Goal: Task Accomplishment & Management: Manage account settings

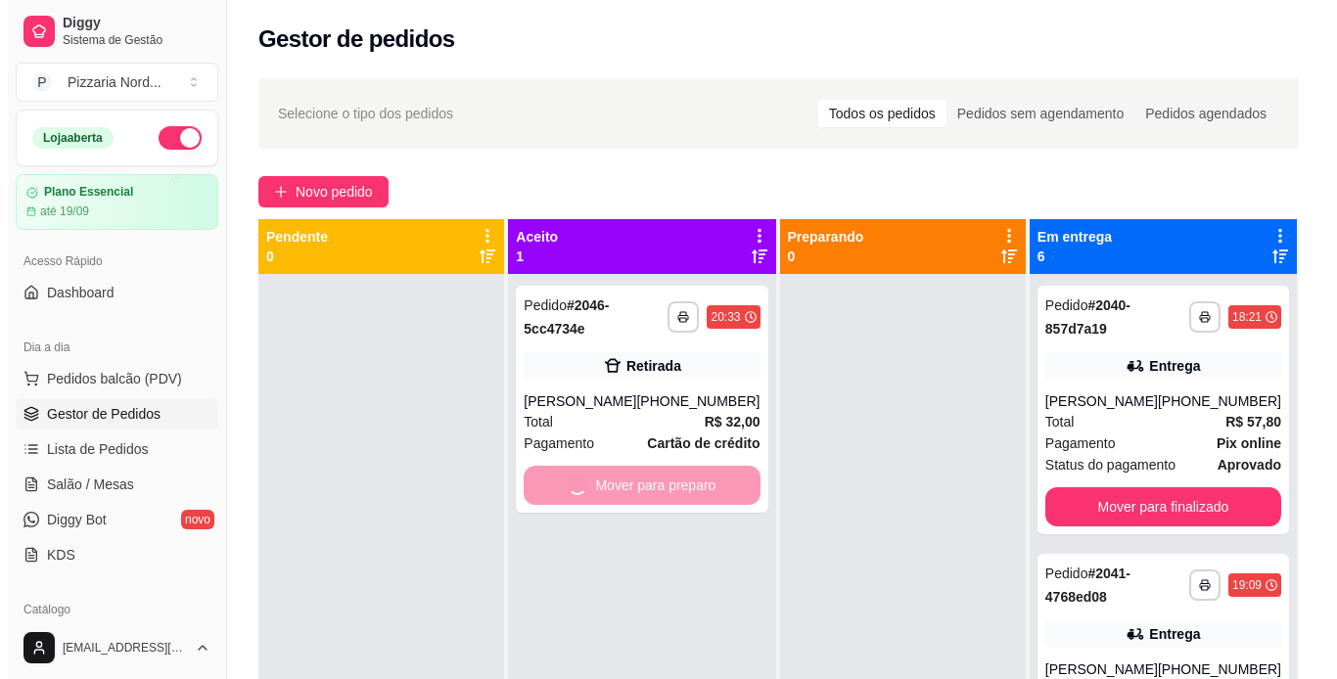
scroll to position [3, 0]
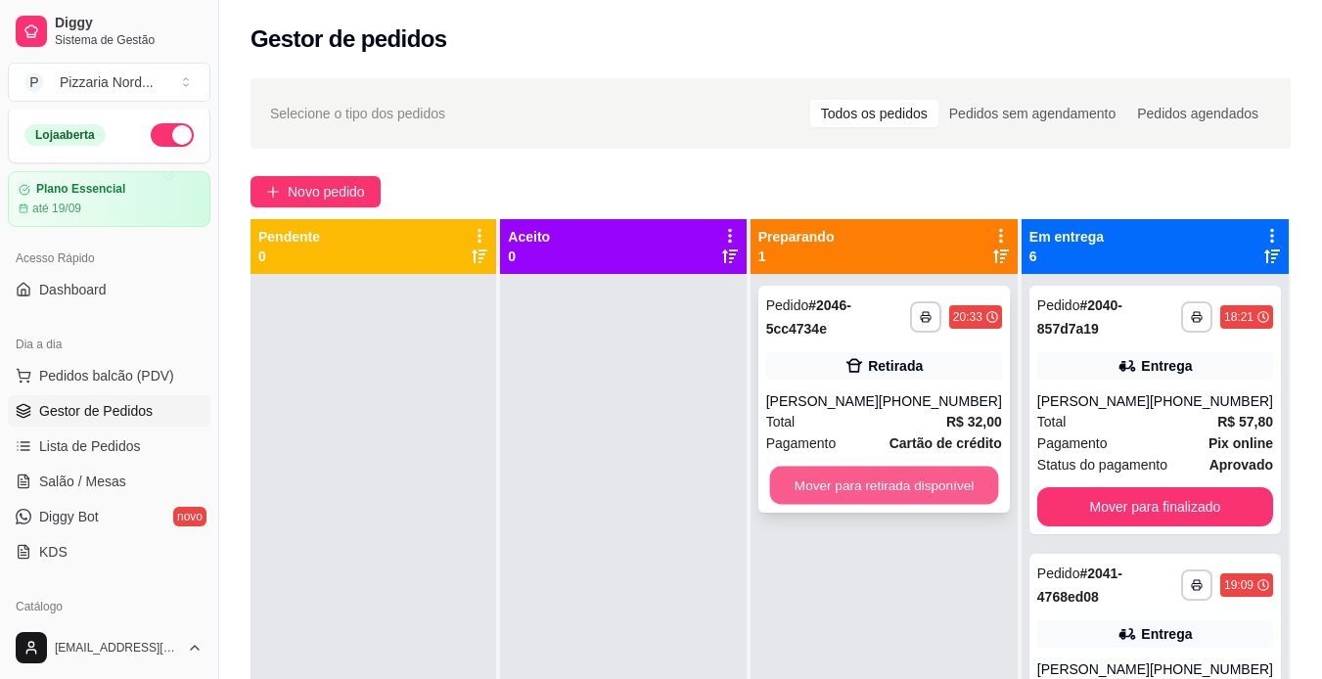
click at [858, 486] on button "Mover para retirada disponível" at bounding box center [883, 486] width 229 height 38
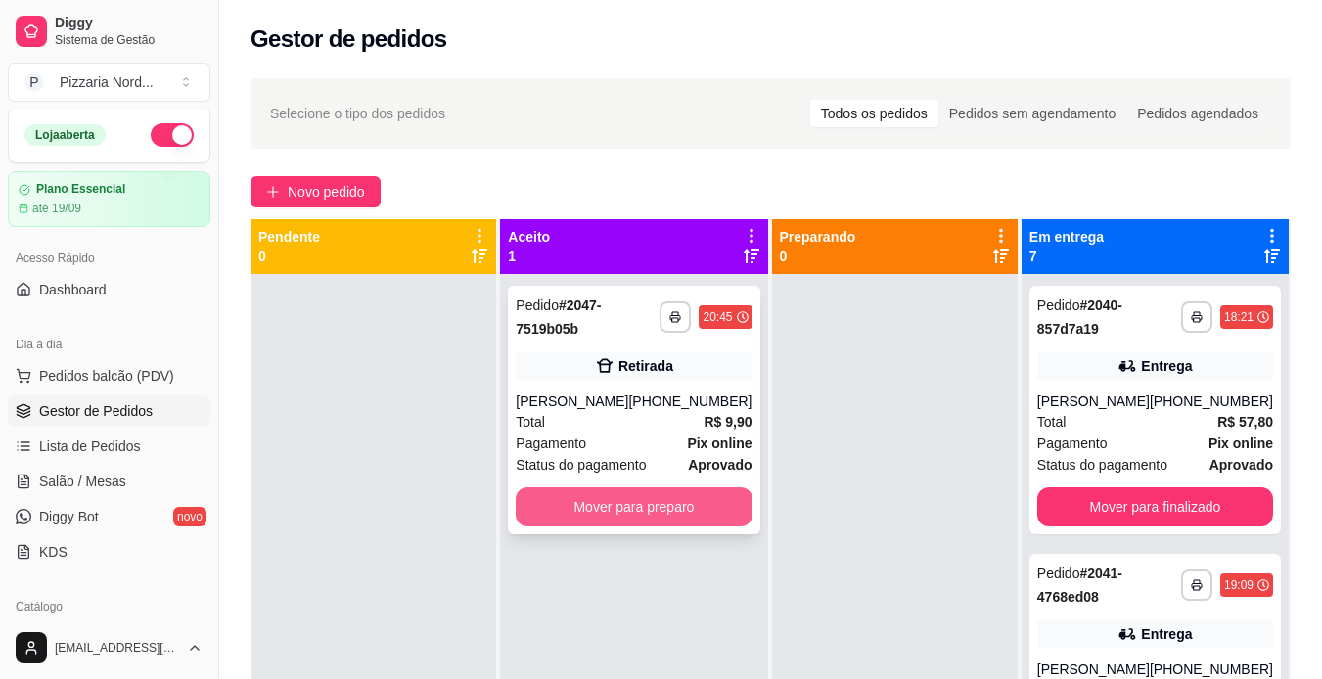
click at [693, 509] on button "Mover para preparo" at bounding box center [634, 506] width 236 height 39
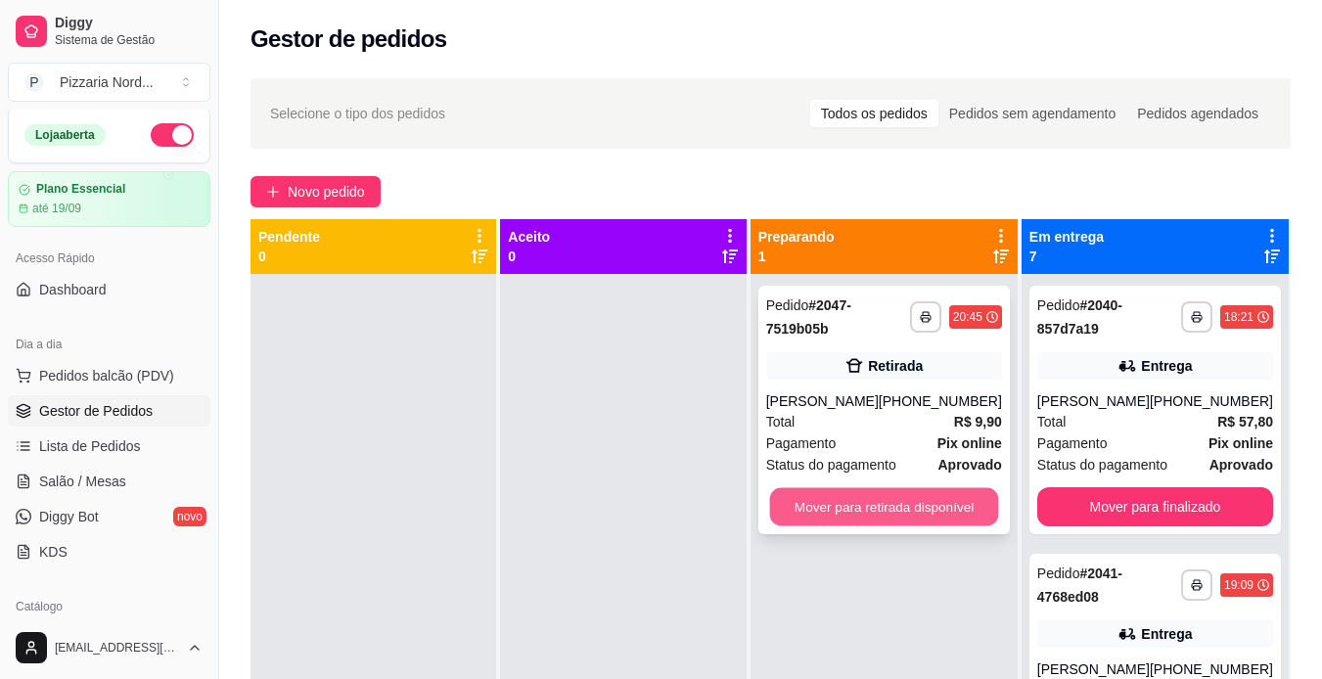
click at [906, 494] on button "Mover para retirada disponível" at bounding box center [883, 507] width 229 height 38
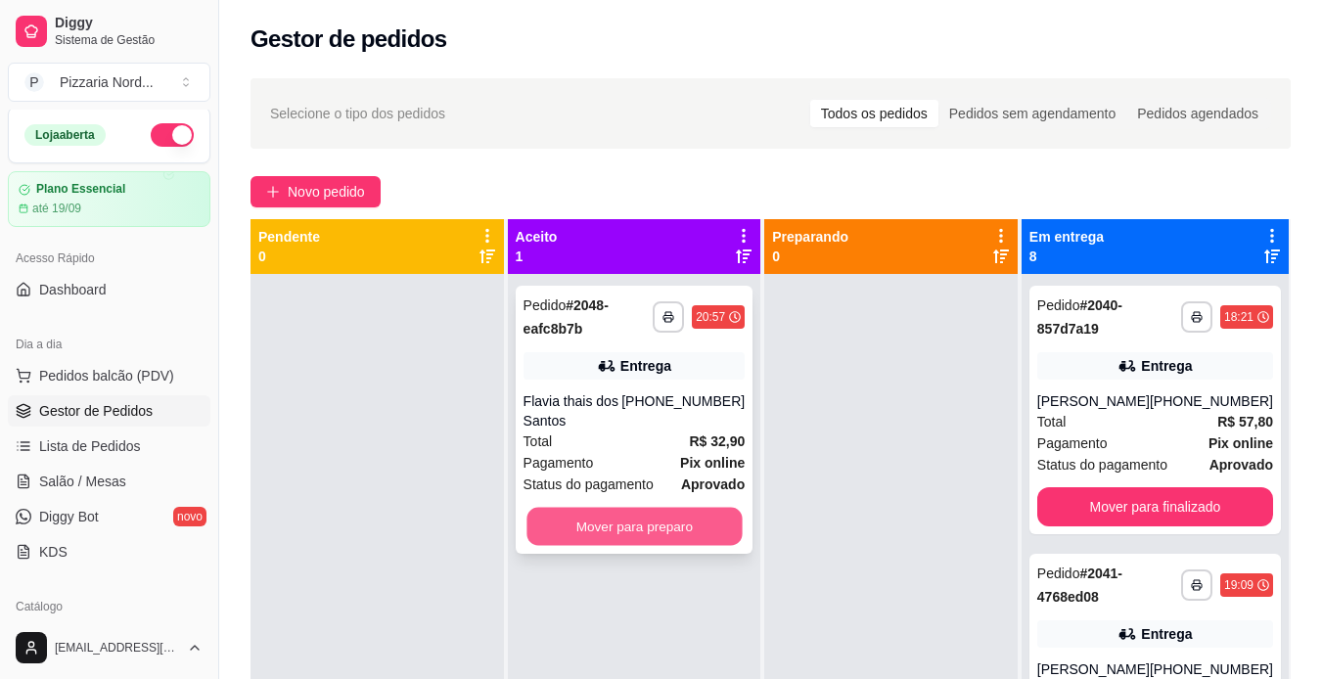
click at [667, 528] on button "Mover para preparo" at bounding box center [634, 527] width 215 height 38
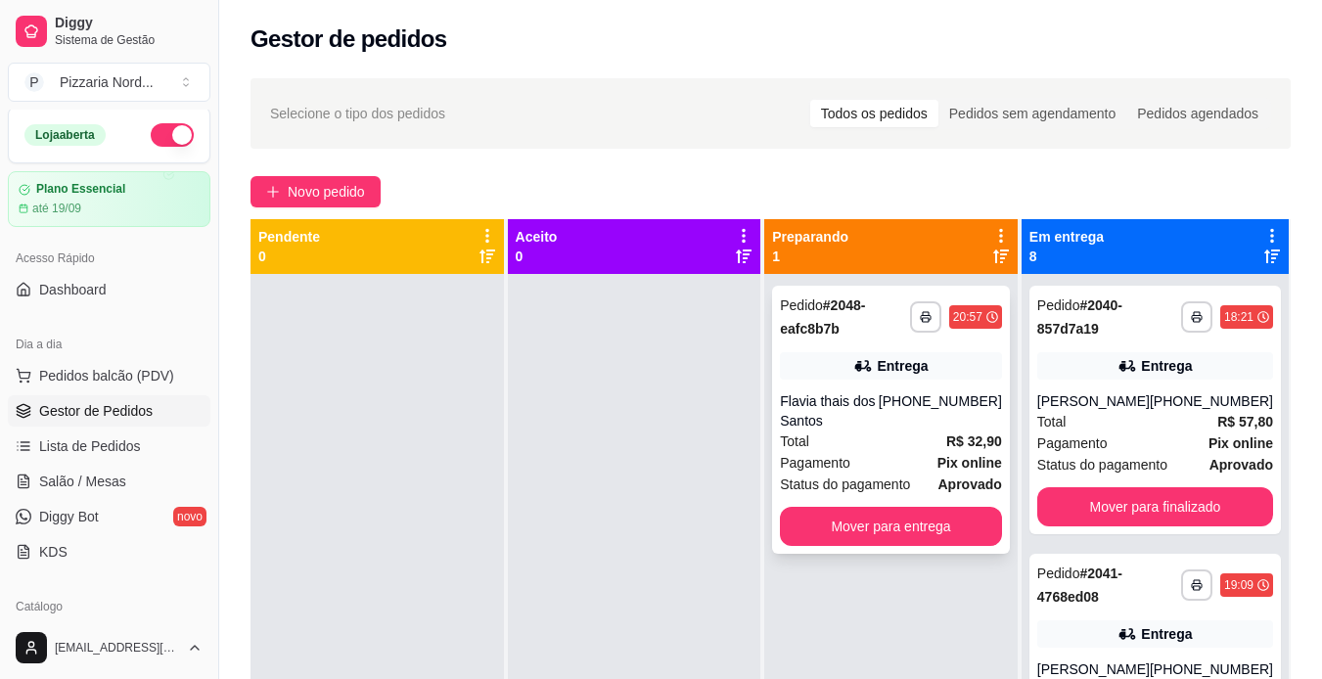
click at [929, 389] on div "**********" at bounding box center [891, 420] width 238 height 268
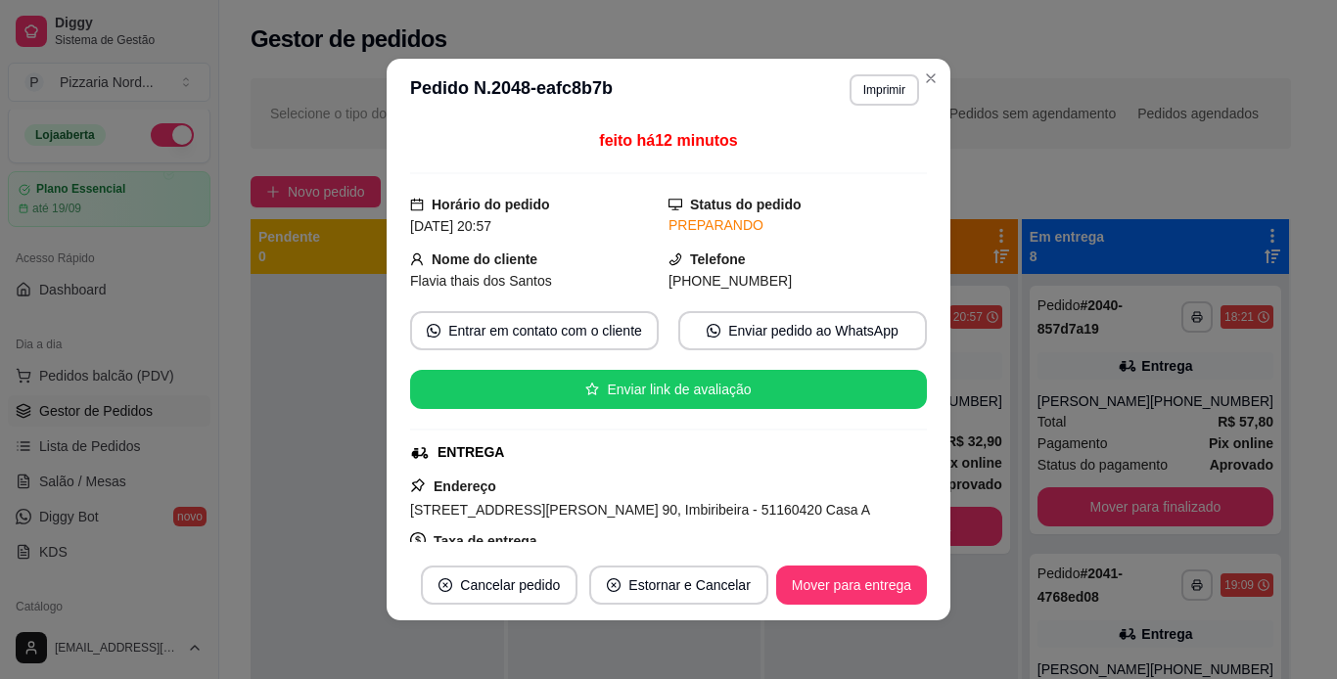
scroll to position [361, 0]
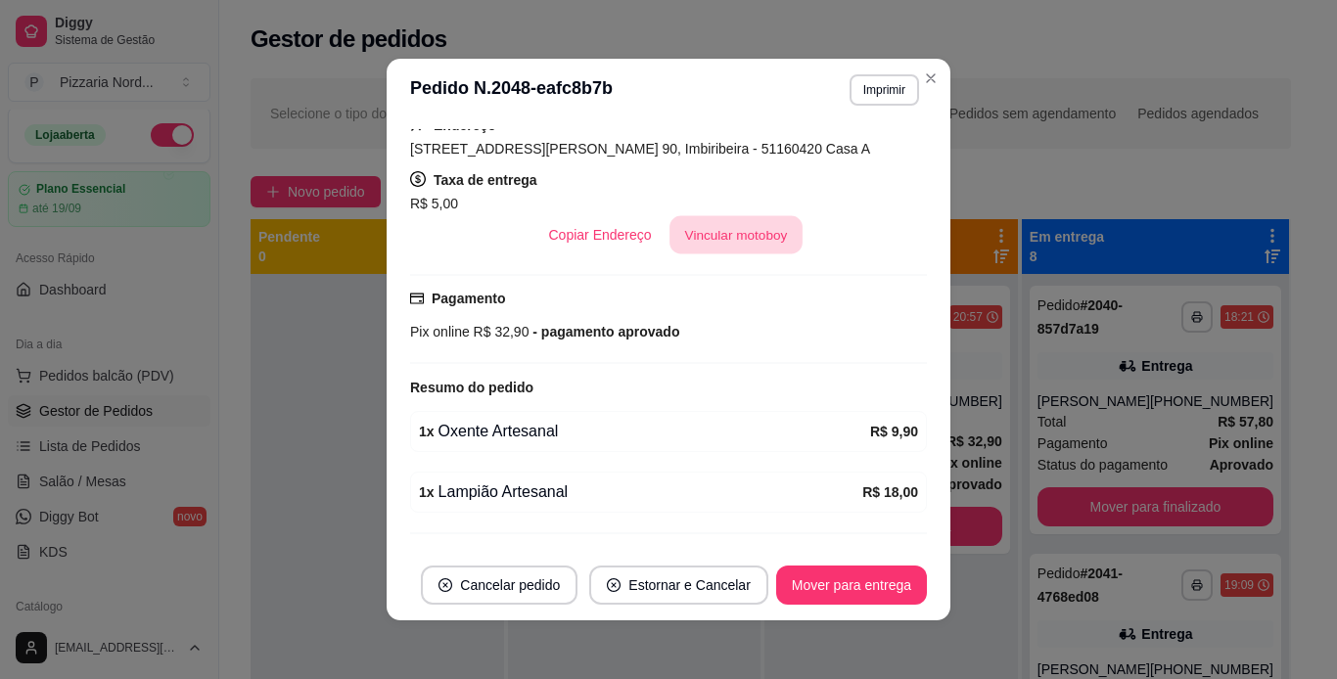
click at [754, 242] on button "Vincular motoboy" at bounding box center [736, 235] width 133 height 38
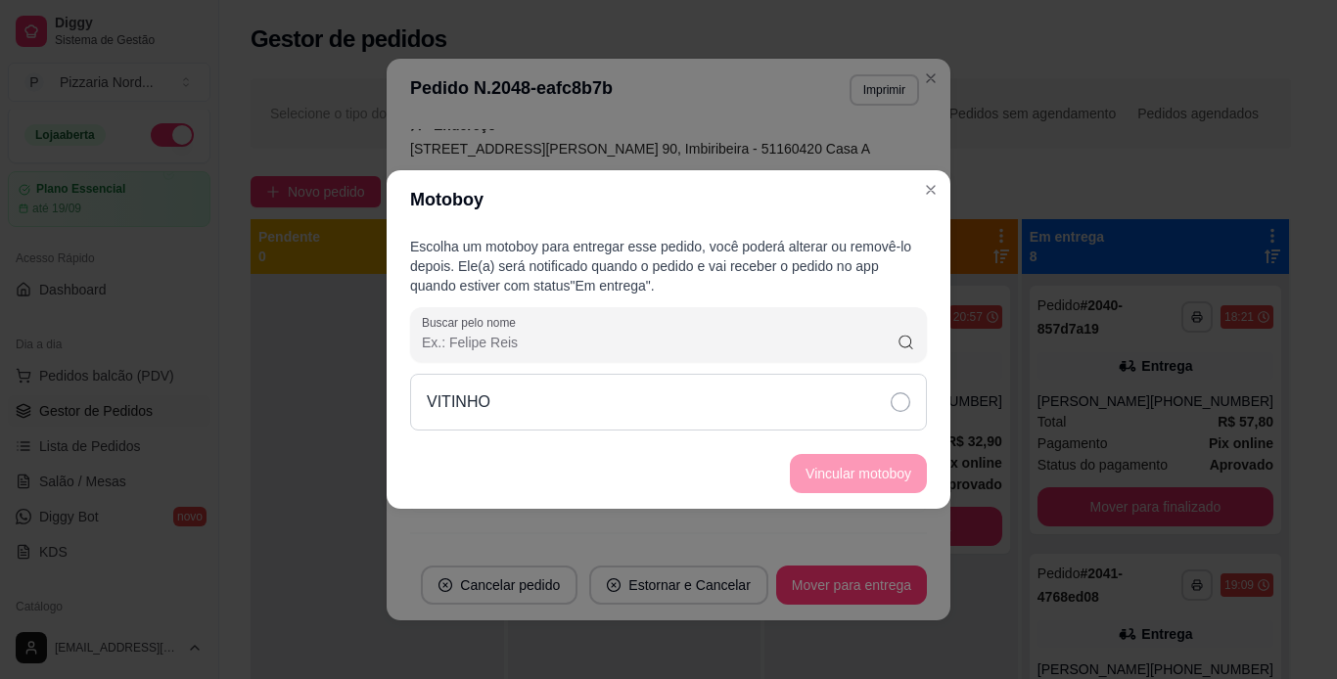
click at [718, 387] on div "VITINHO" at bounding box center [668, 402] width 517 height 57
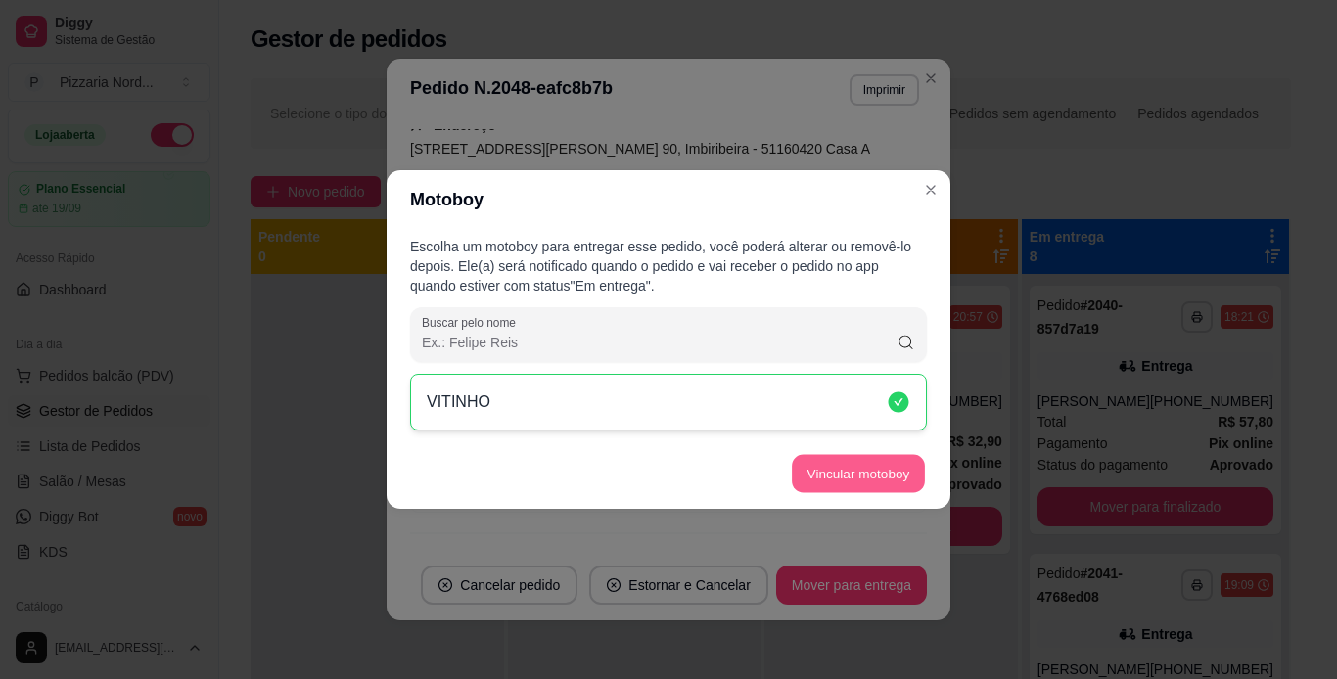
click at [810, 461] on button "Vincular motoboy" at bounding box center [858, 474] width 133 height 38
click at [810, 461] on footer "Vincular motoboy" at bounding box center [669, 474] width 564 height 70
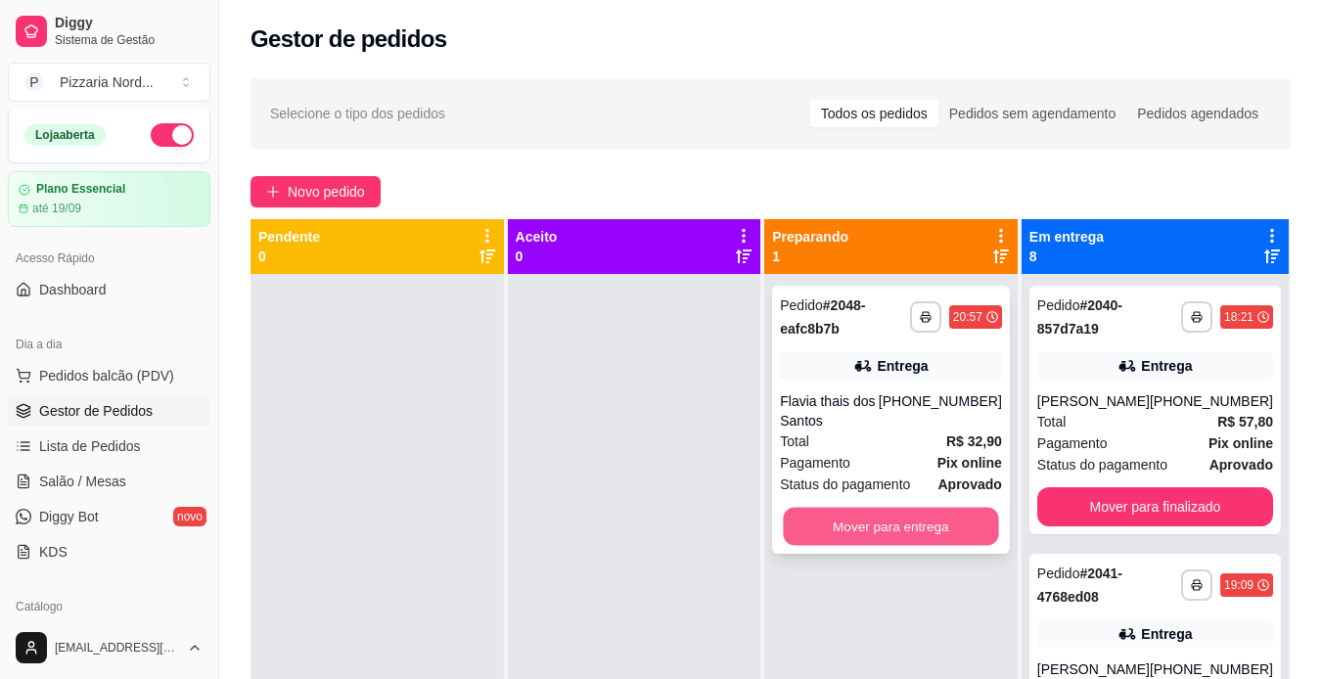
click at [931, 516] on button "Mover para entrega" at bounding box center [891, 527] width 215 height 38
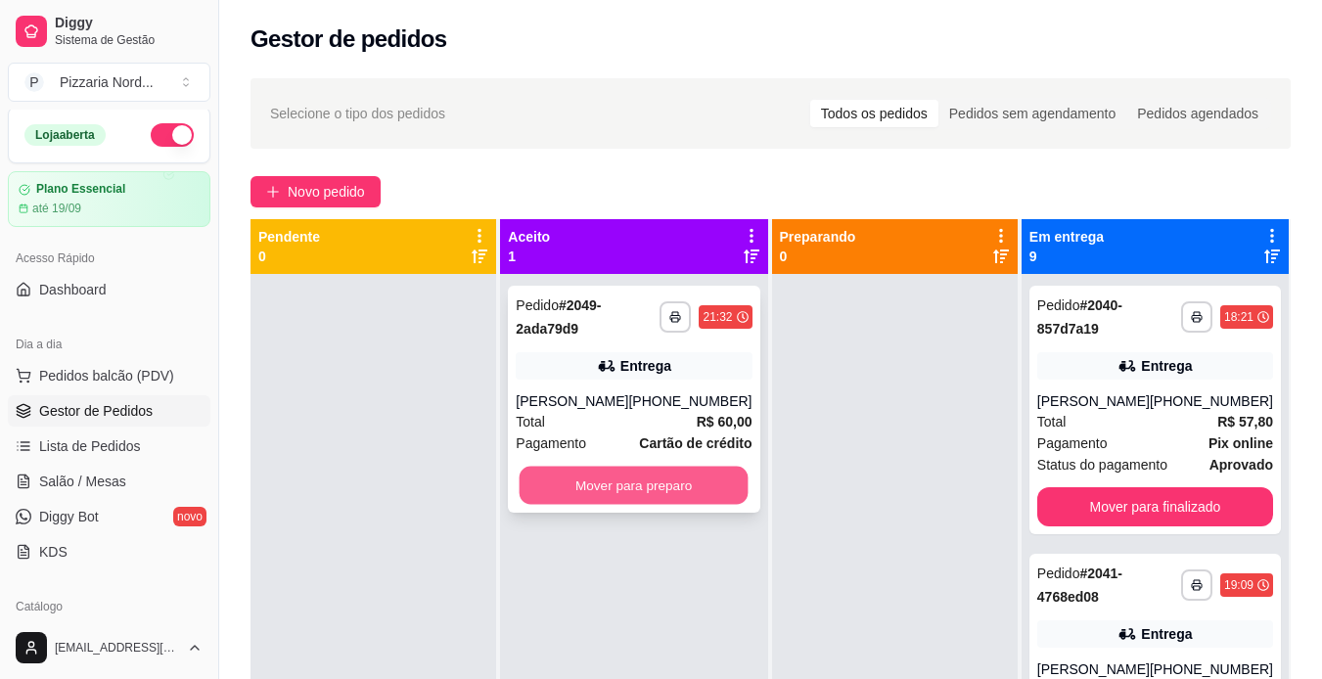
click at [670, 474] on button "Mover para preparo" at bounding box center [634, 486] width 229 height 38
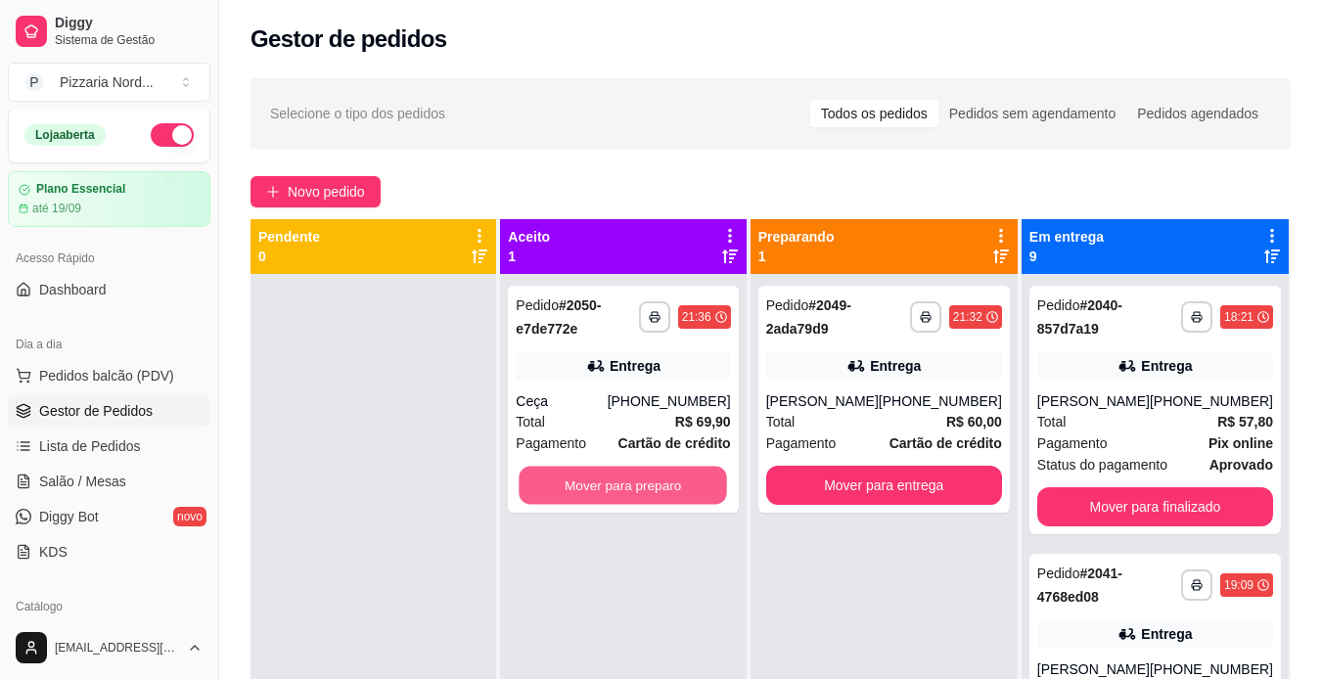
click at [670, 474] on button "Mover para preparo" at bounding box center [624, 486] width 208 height 38
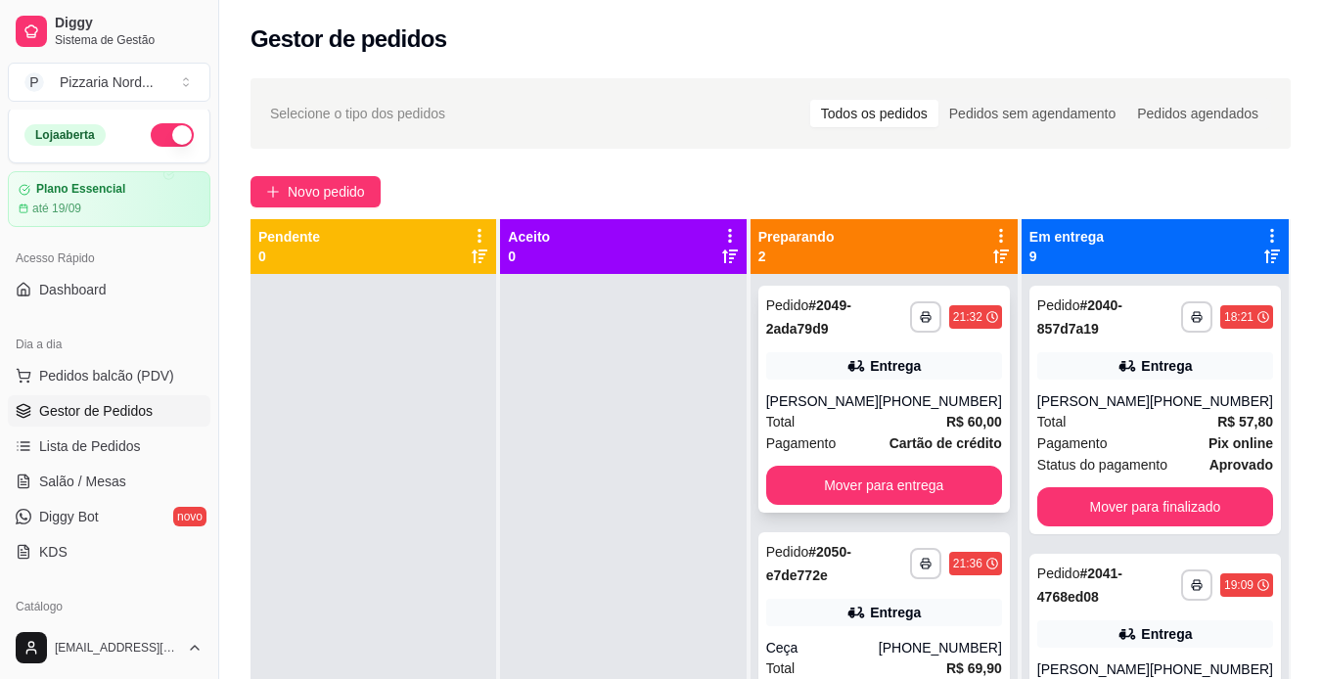
click at [785, 429] on span "Total" at bounding box center [780, 422] width 29 height 22
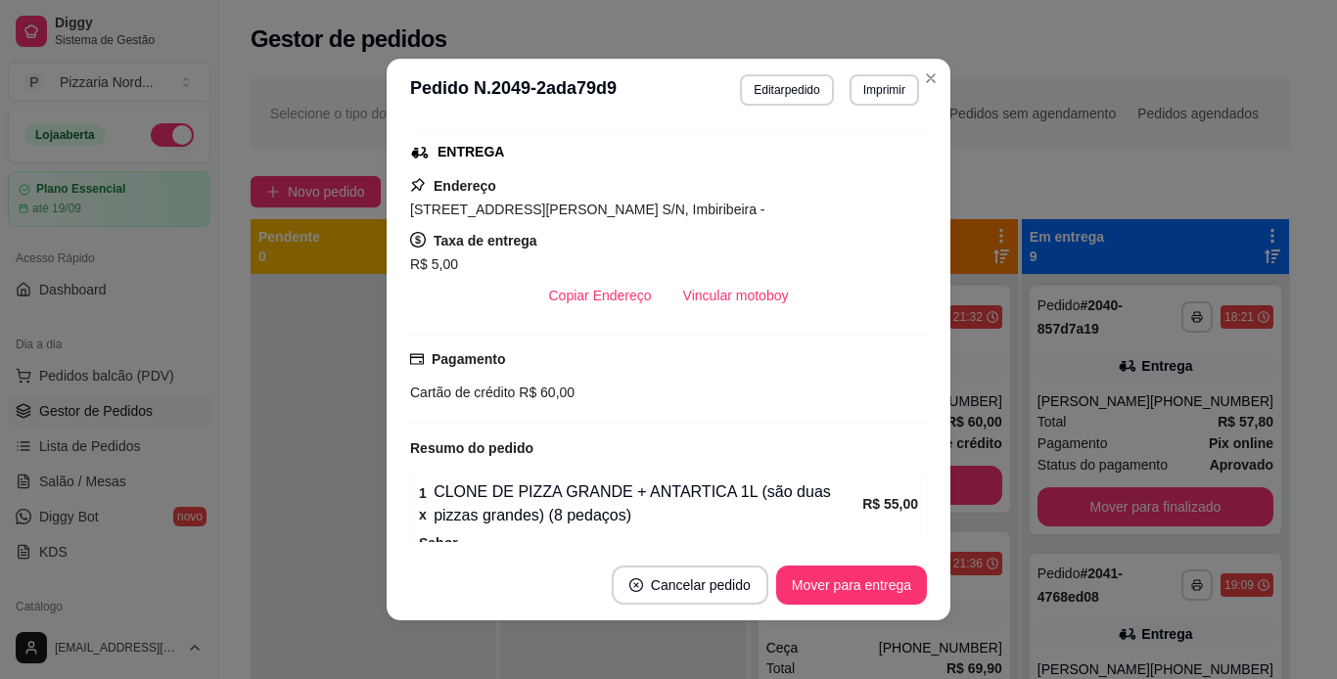
scroll to position [307, 0]
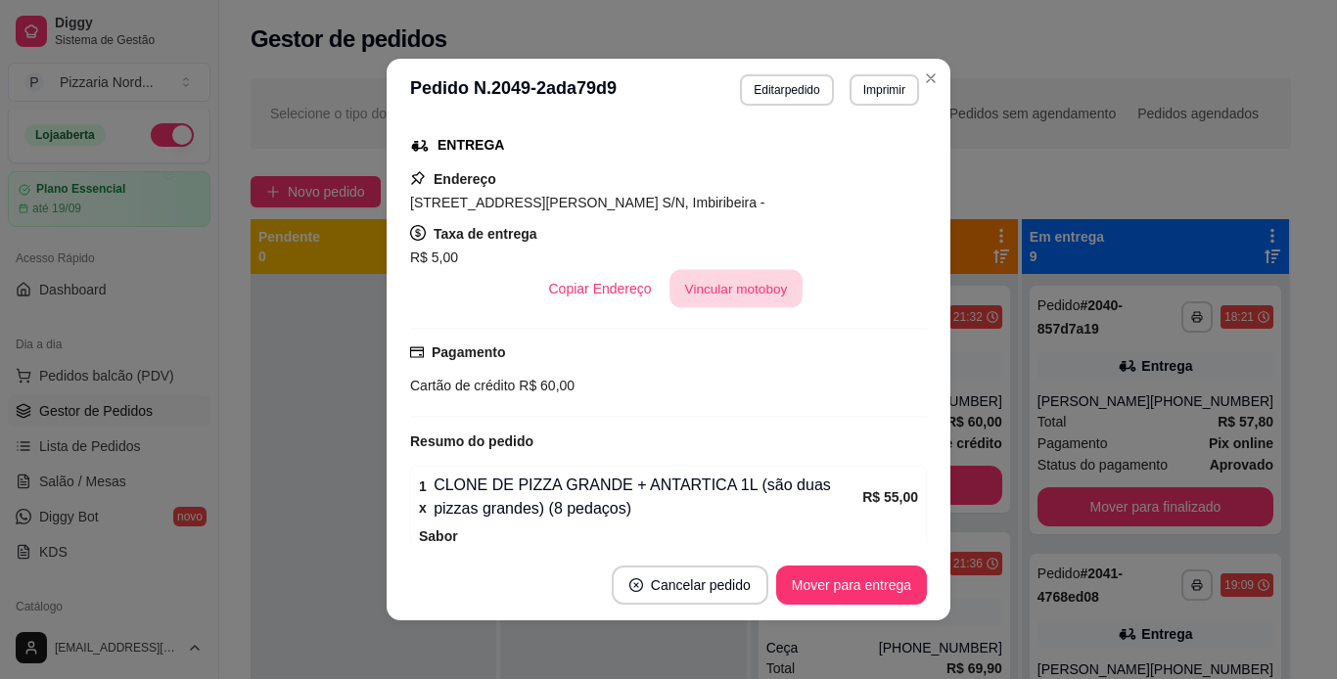
click at [748, 270] on button "Vincular motoboy" at bounding box center [736, 289] width 133 height 38
click at [737, 299] on button "Vincular motoboy" at bounding box center [736, 289] width 133 height 38
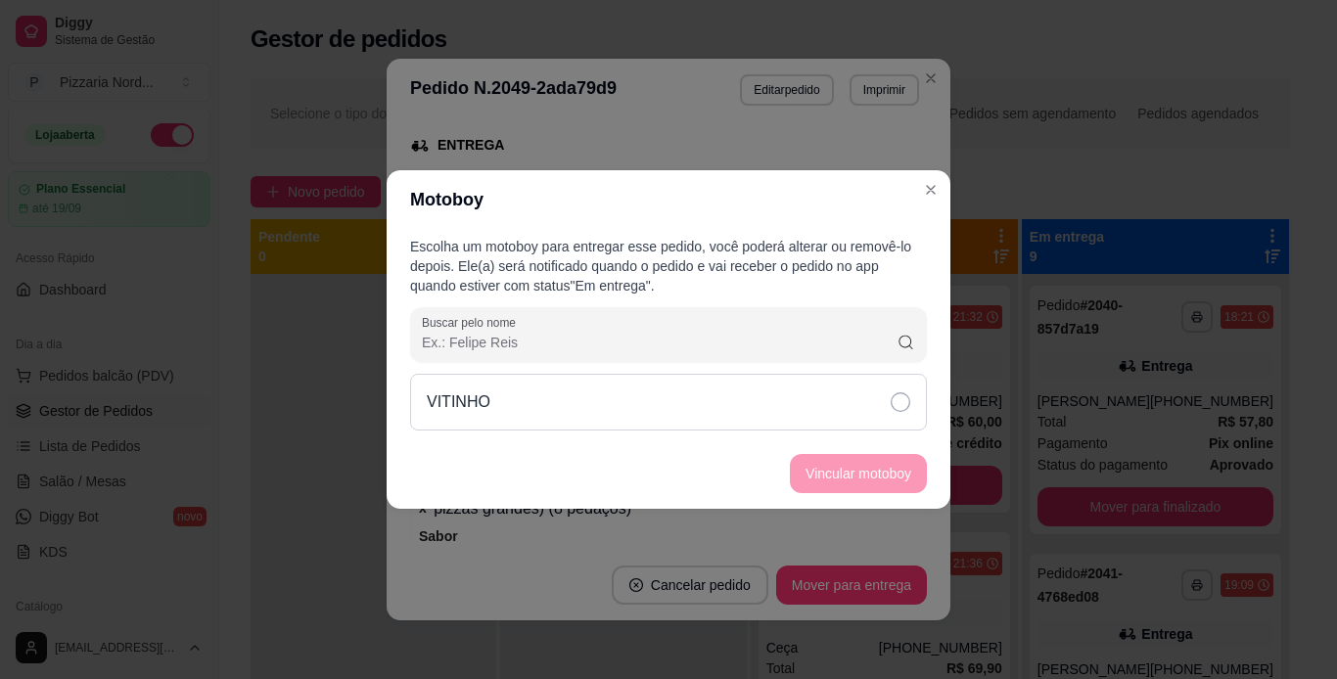
drag, startPoint x: 765, startPoint y: 379, endPoint x: 727, endPoint y: 398, distance: 42.9
click at [727, 398] on div "VITINHO" at bounding box center [668, 402] width 517 height 57
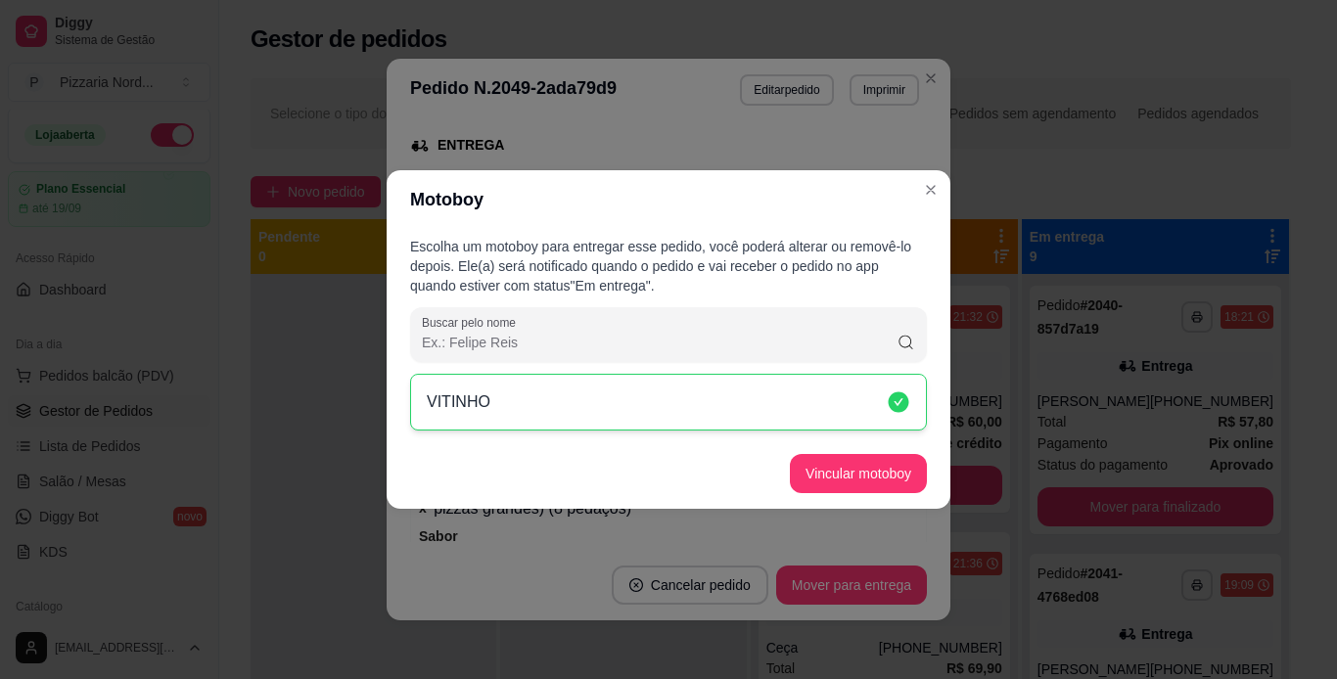
drag, startPoint x: 727, startPoint y: 398, endPoint x: 861, endPoint y: 491, distance: 163.2
click at [861, 491] on section "Motoboy Escolha um motoboy para entregar esse pedido, você poderá alterar ou re…" at bounding box center [669, 339] width 564 height 339
click at [861, 491] on button "Vincular motoboy" at bounding box center [858, 474] width 133 height 38
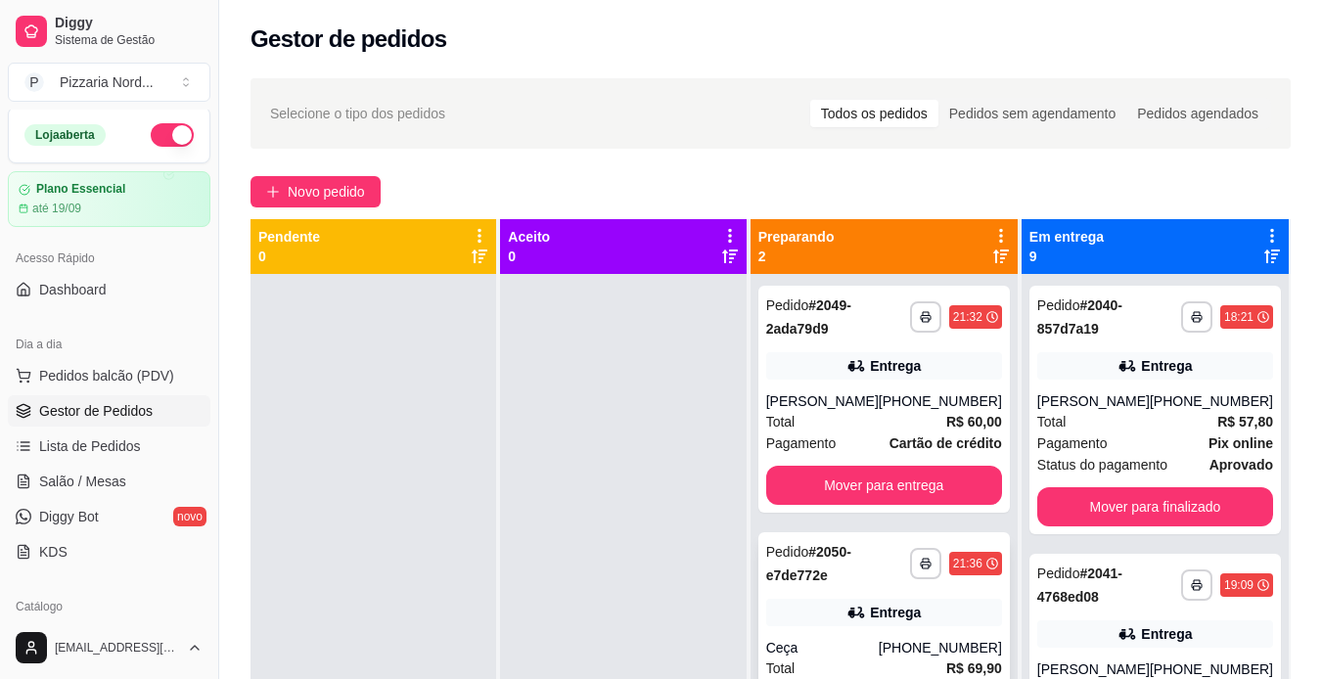
click at [891, 604] on div "Entrega" at bounding box center [895, 613] width 51 height 20
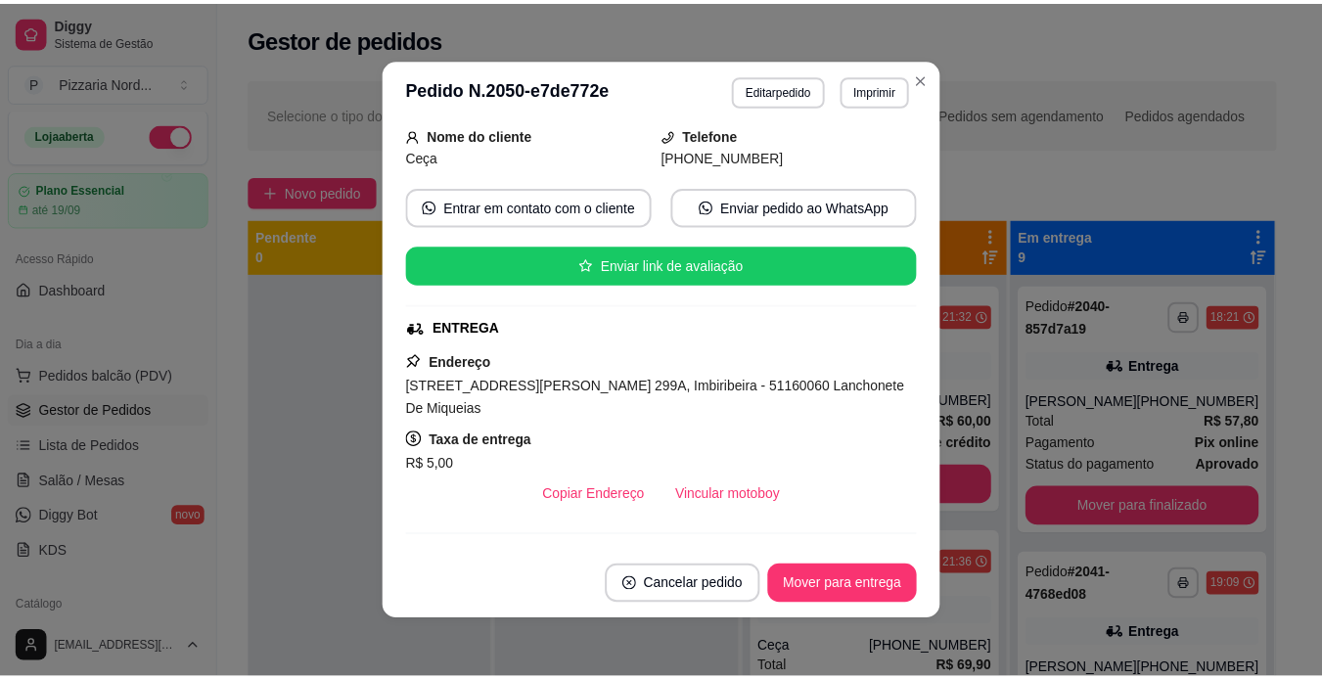
scroll to position [228, 0]
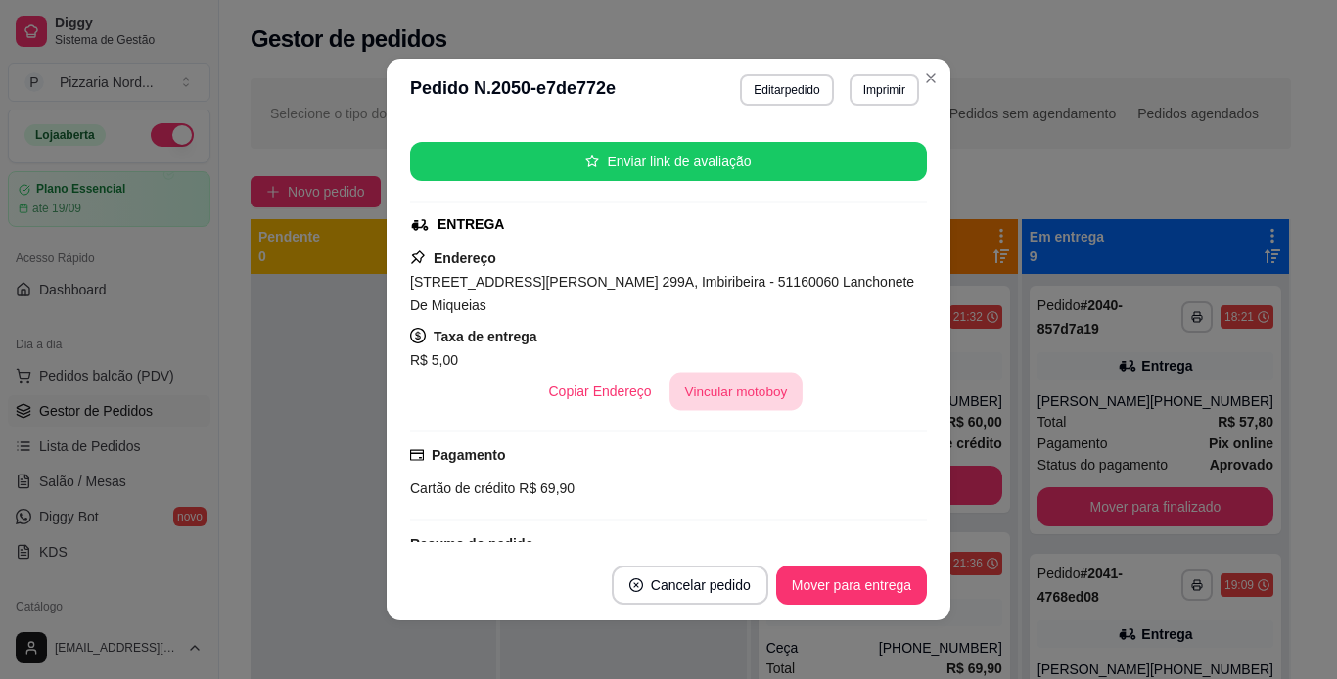
click at [734, 386] on button "Vincular motoboy" at bounding box center [736, 392] width 133 height 38
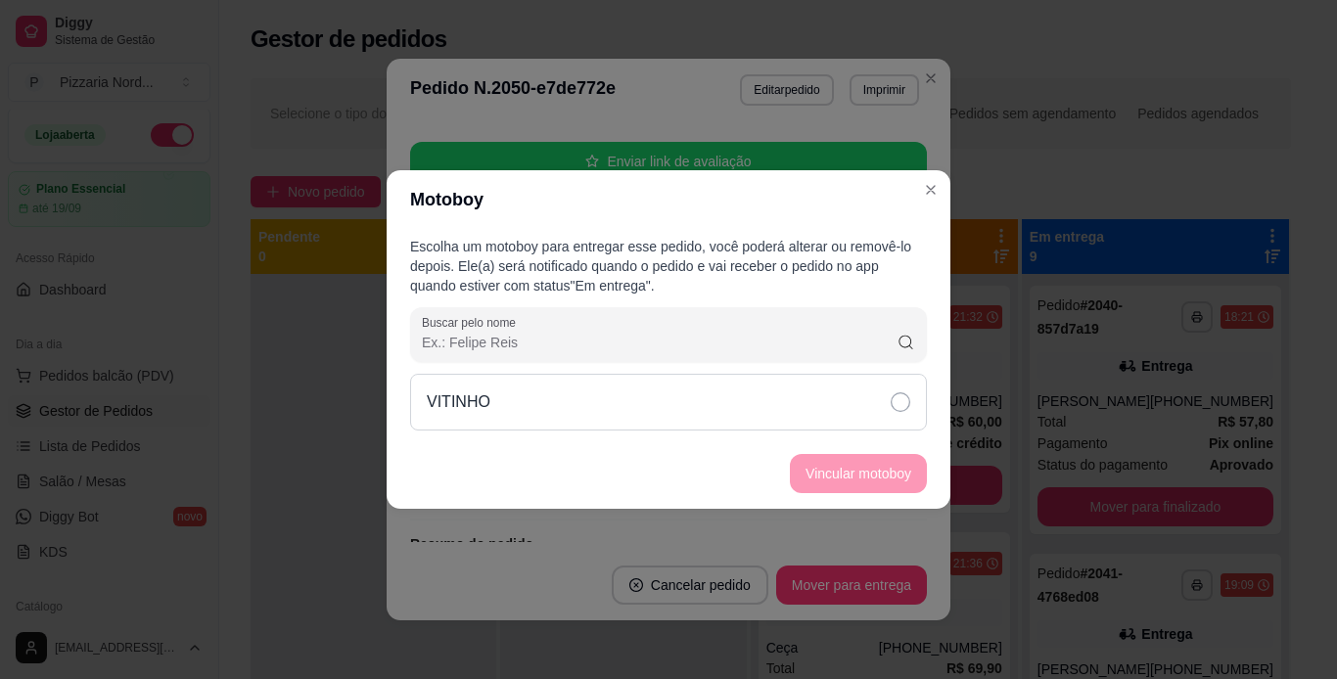
click at [714, 400] on div "VITINHO" at bounding box center [668, 402] width 517 height 57
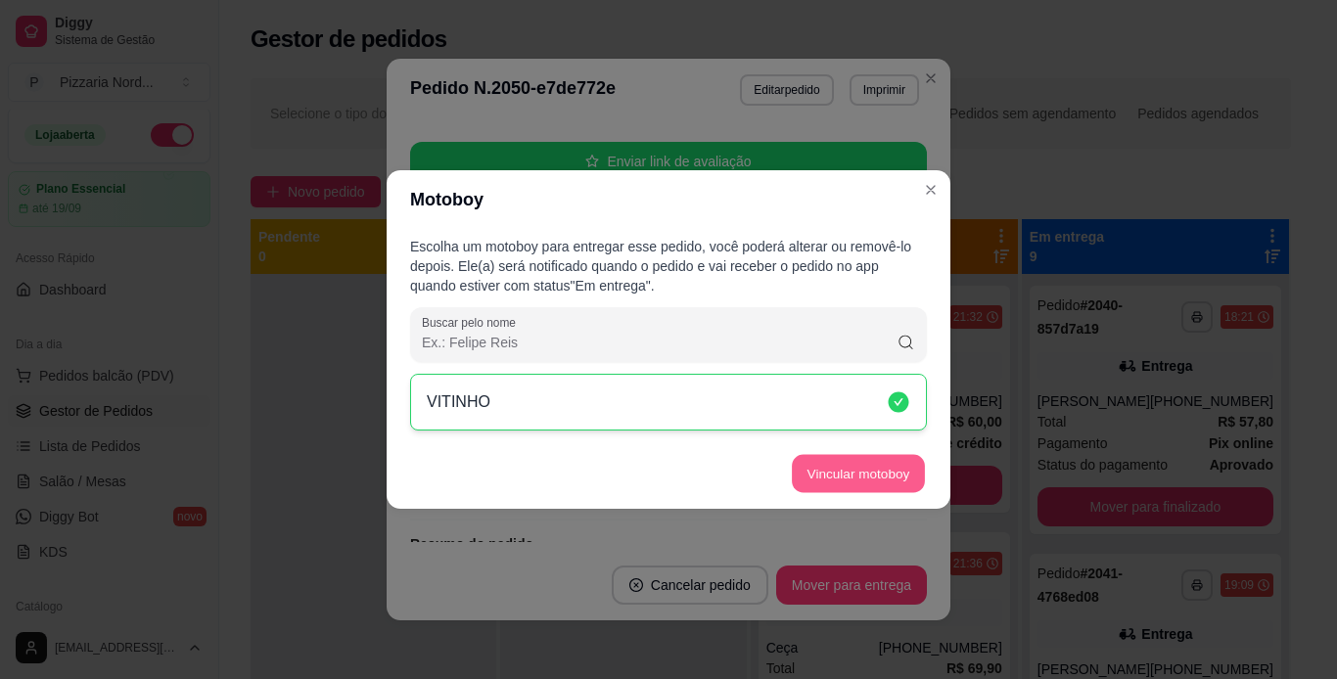
click at [813, 484] on button "Vincular motoboy" at bounding box center [858, 474] width 133 height 38
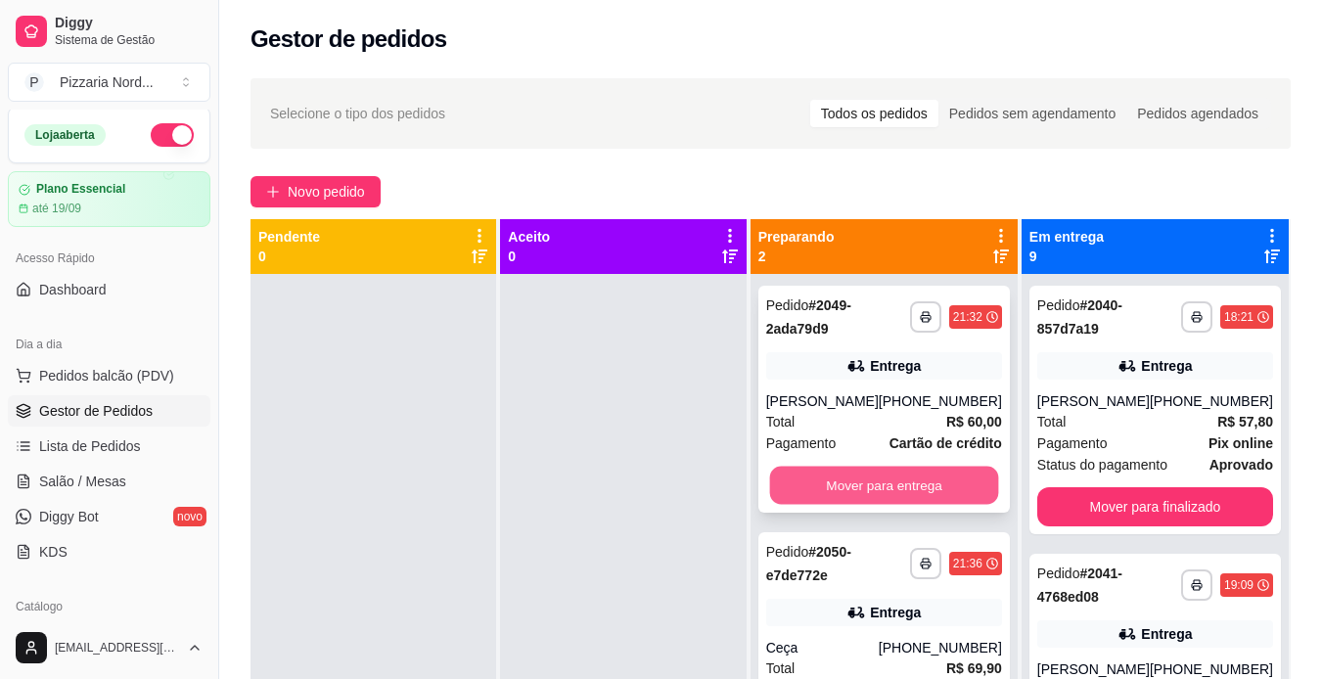
click at [862, 473] on button "Mover para entrega" at bounding box center [883, 486] width 229 height 38
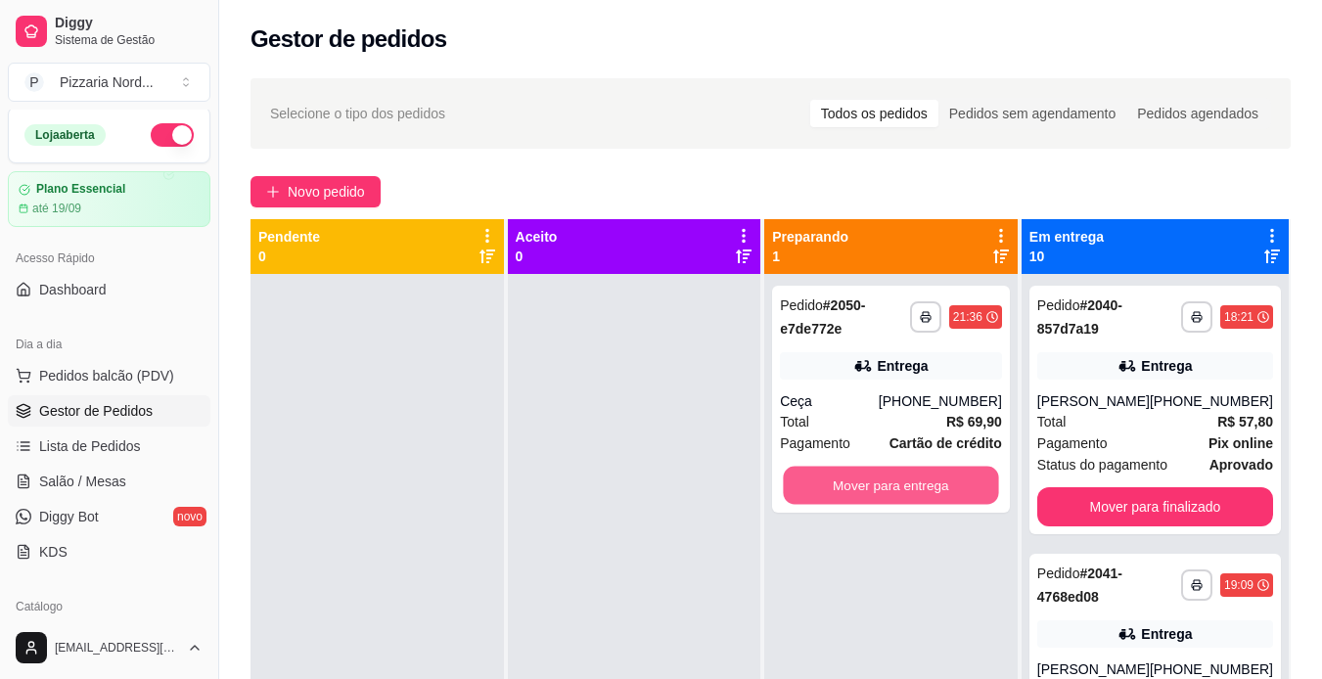
click at [862, 473] on button "Mover para entrega" at bounding box center [891, 486] width 215 height 38
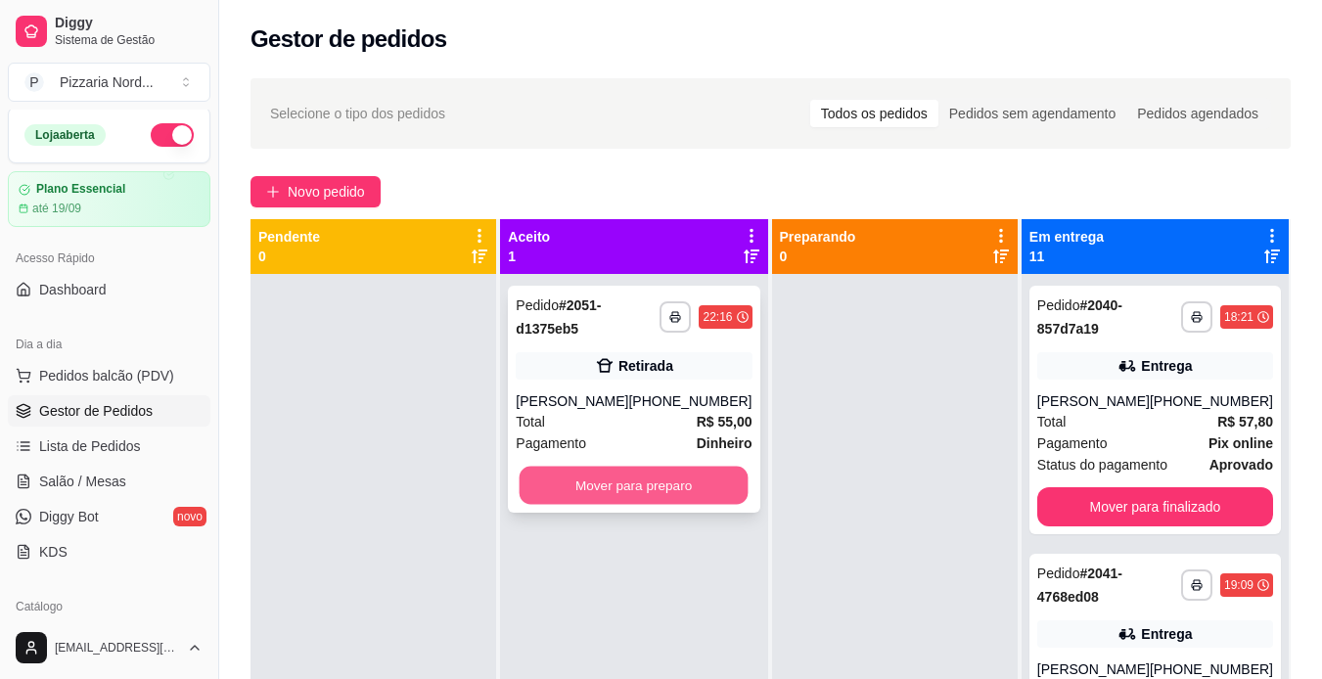
click at [700, 485] on button "Mover para preparo" at bounding box center [634, 486] width 229 height 38
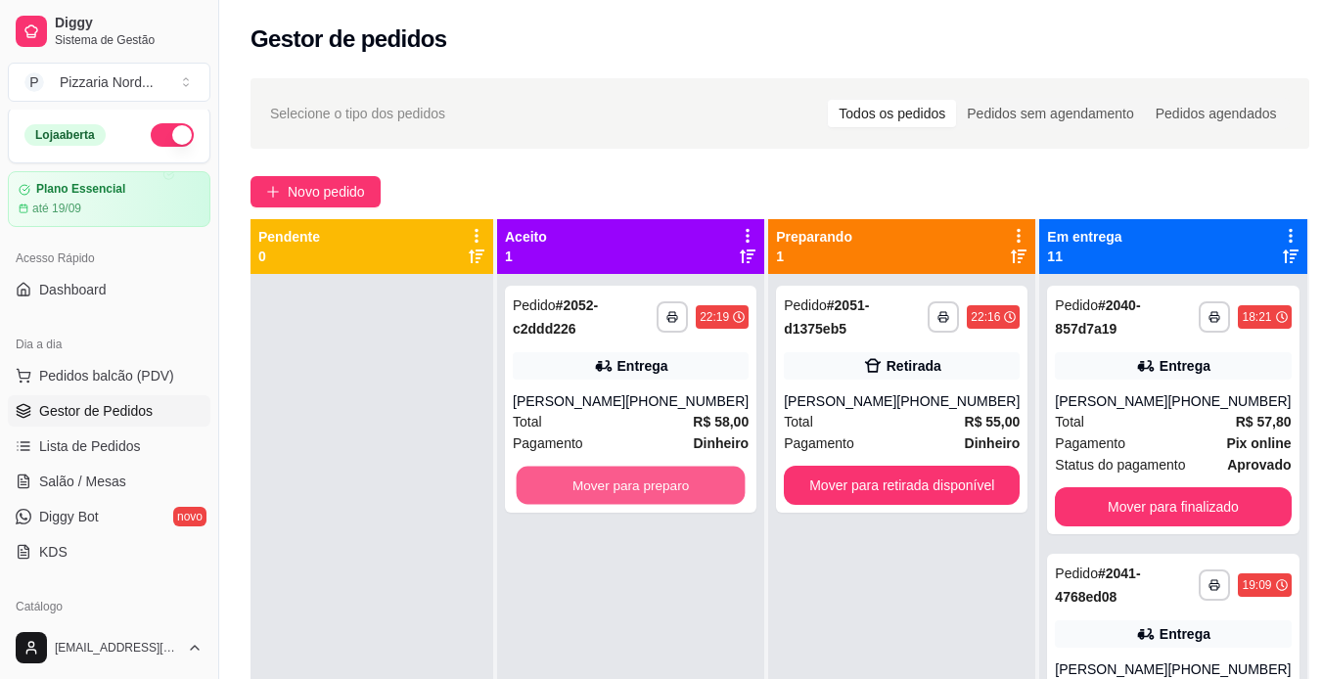
click at [700, 485] on button "Mover para preparo" at bounding box center [631, 486] width 229 height 38
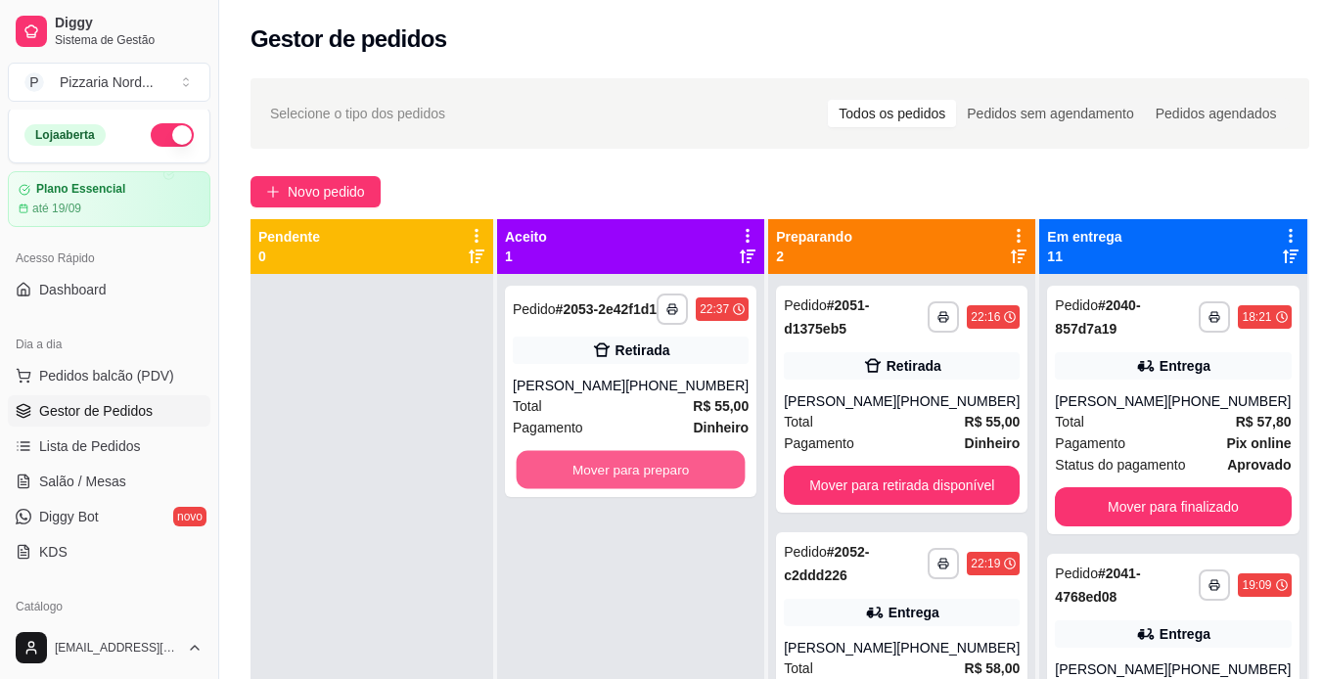
click at [700, 485] on button "Mover para preparo" at bounding box center [631, 470] width 229 height 38
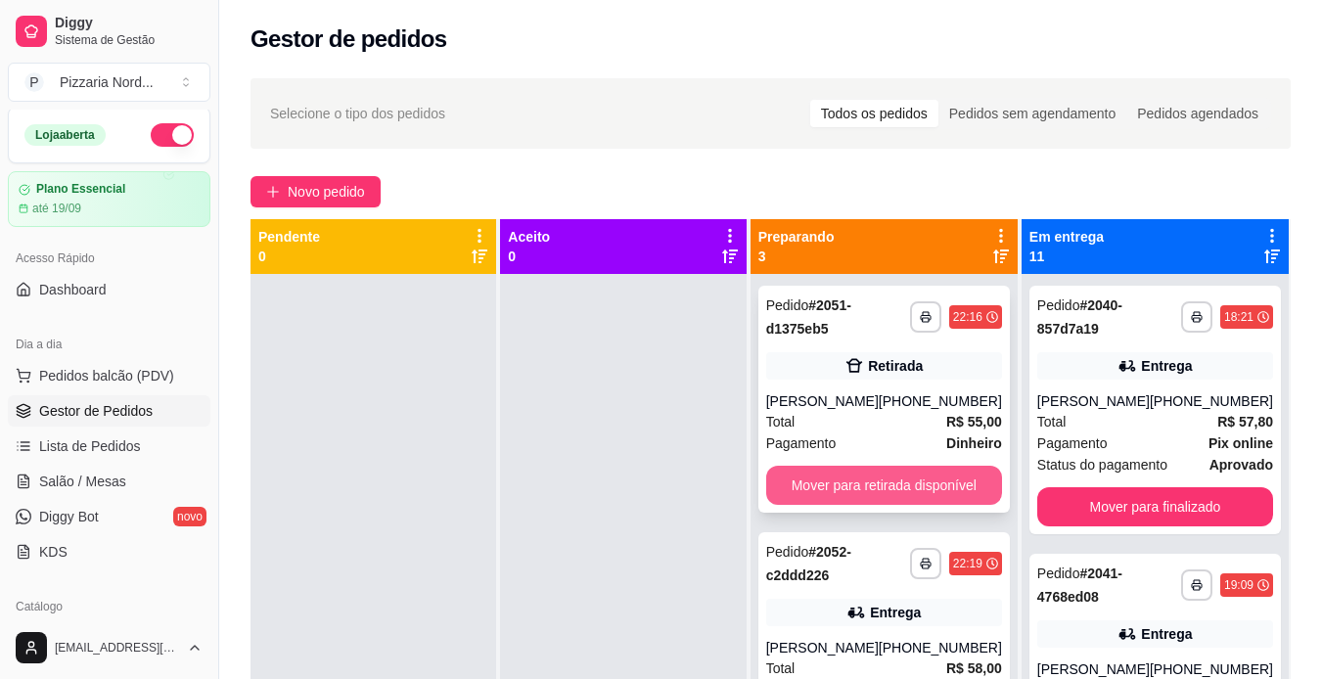
click at [903, 493] on button "Mover para retirada disponível" at bounding box center [884, 485] width 236 height 39
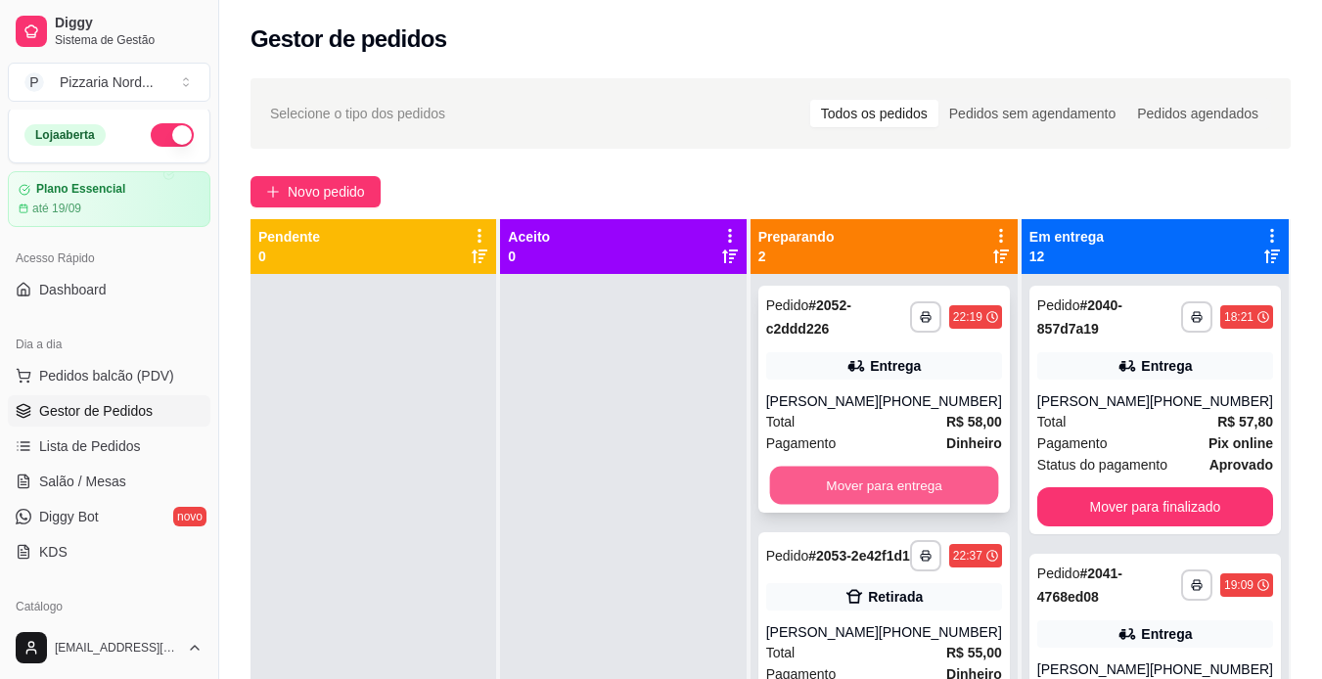
click at [892, 476] on button "Mover para entrega" at bounding box center [883, 486] width 229 height 38
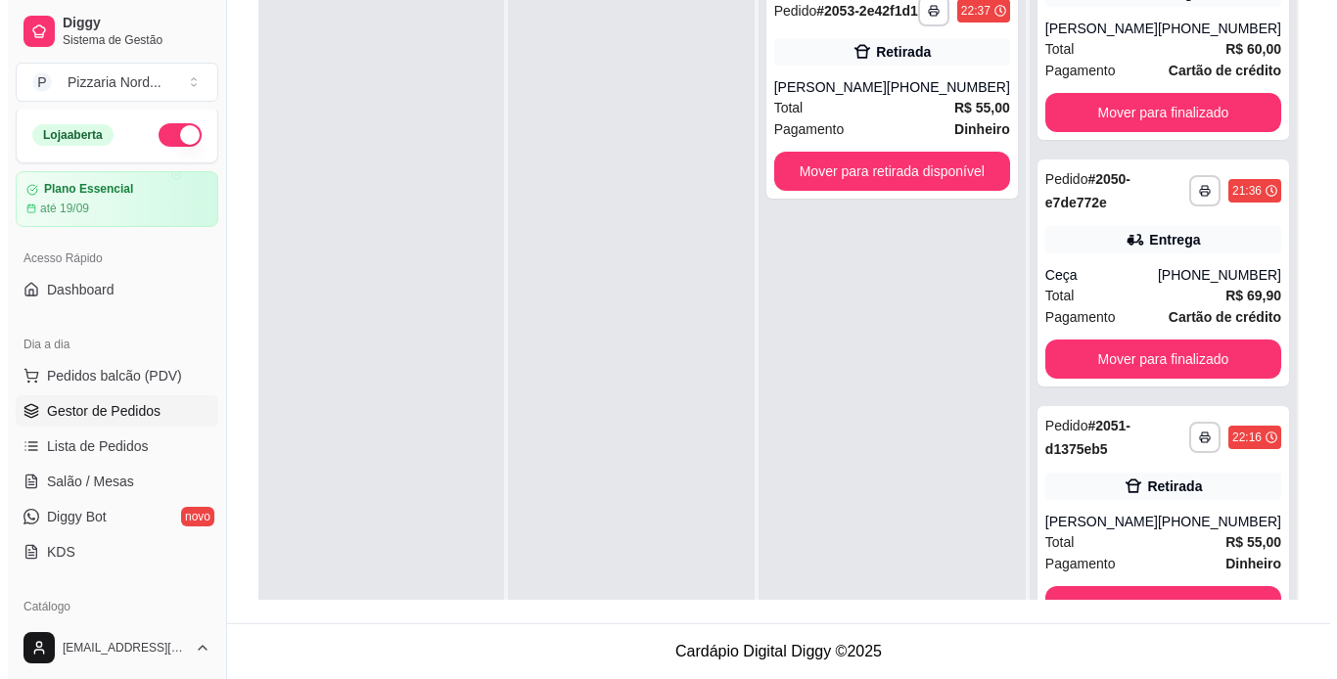
scroll to position [2692, 0]
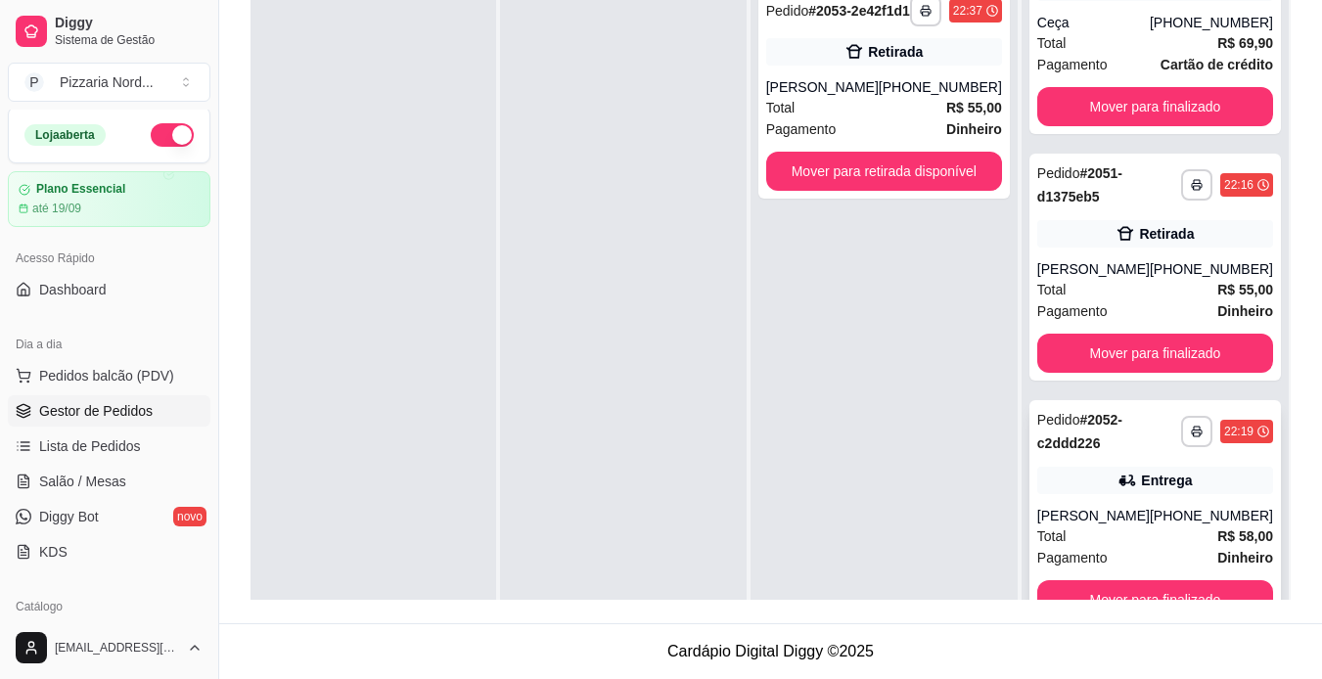
click at [1134, 554] on div "Pagamento Dinheiro" at bounding box center [1156, 558] width 236 height 22
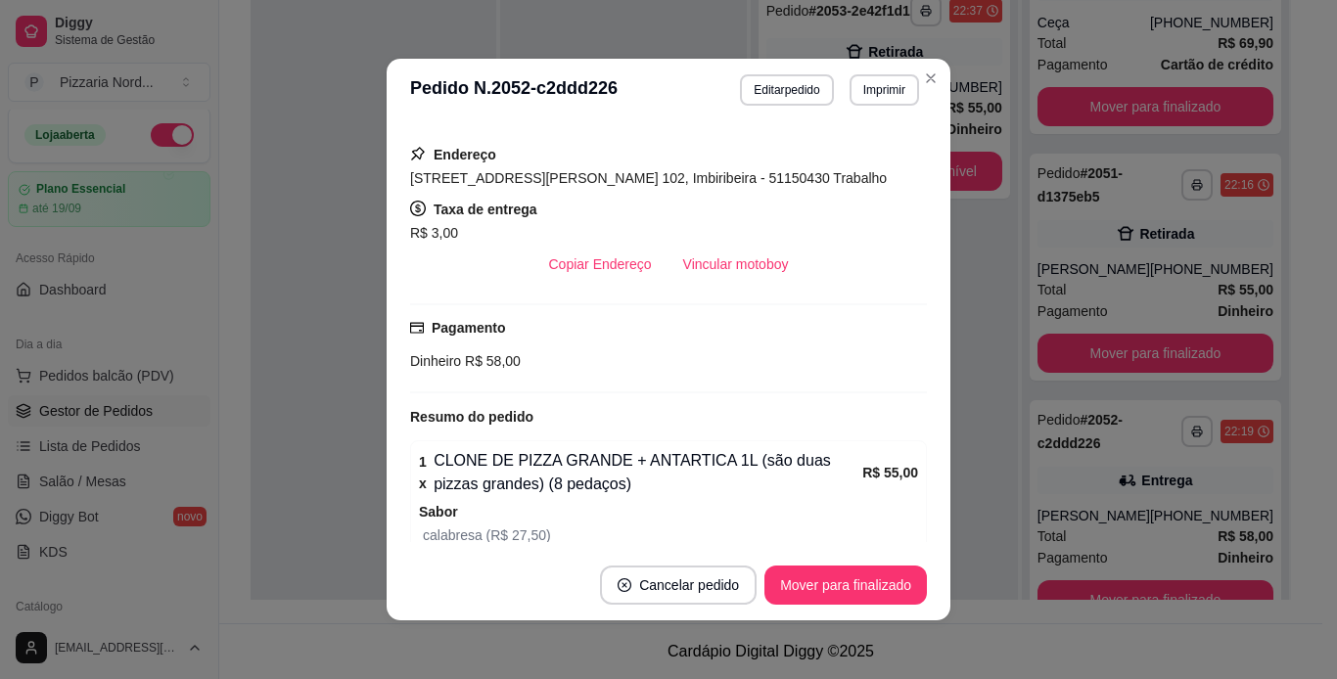
scroll to position [304, 0]
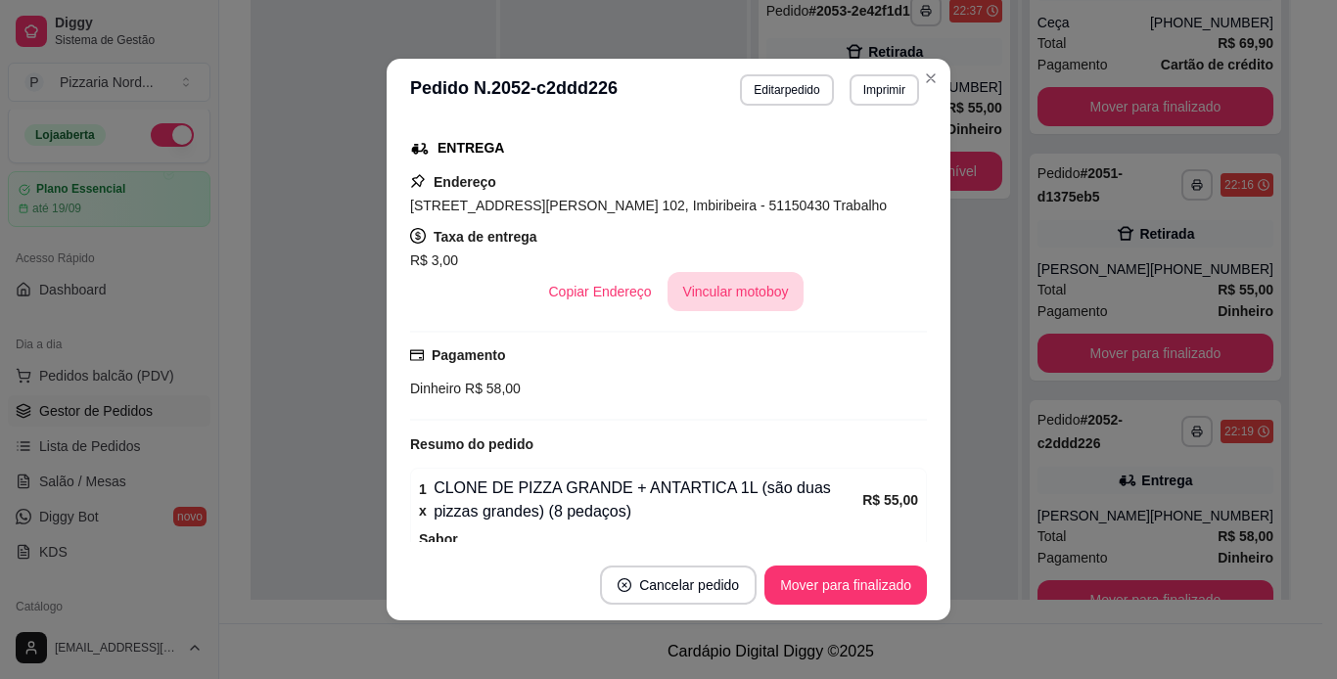
click at [705, 298] on button "Vincular motoboy" at bounding box center [736, 291] width 137 height 39
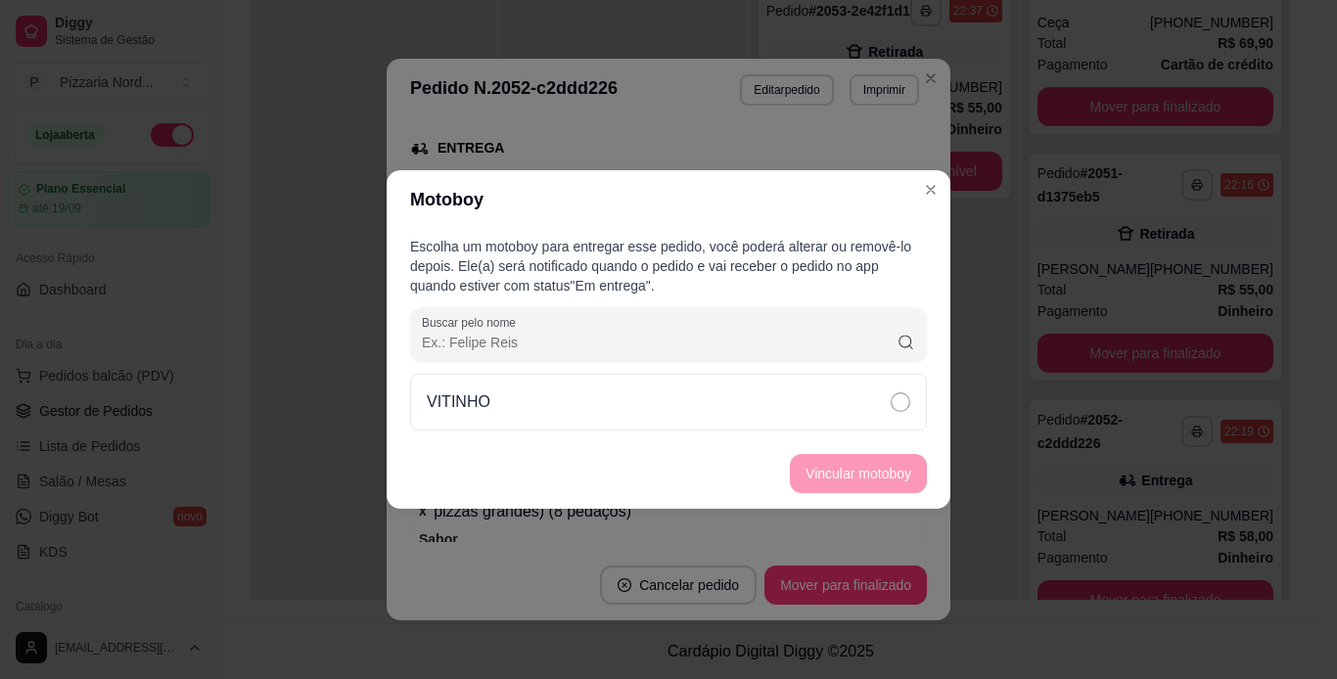
click at [717, 401] on div "VITINHO" at bounding box center [668, 402] width 517 height 57
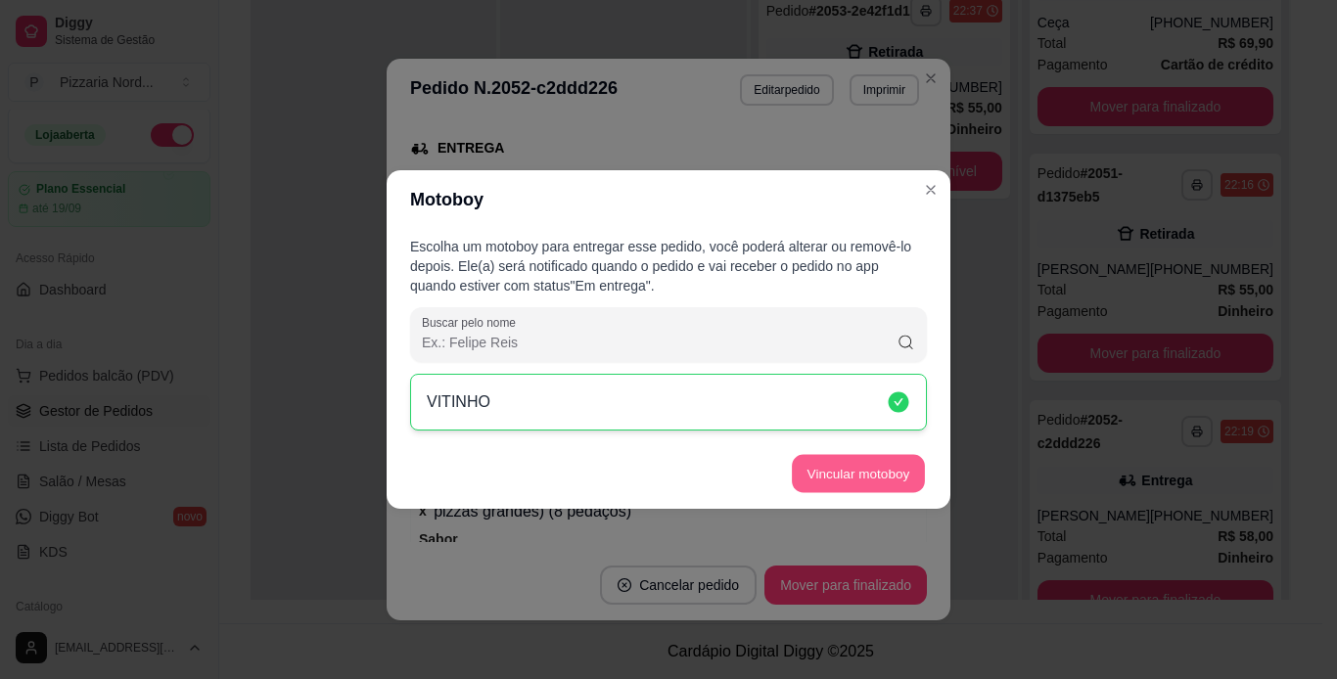
click at [848, 471] on button "Vincular motoboy" at bounding box center [858, 474] width 133 height 38
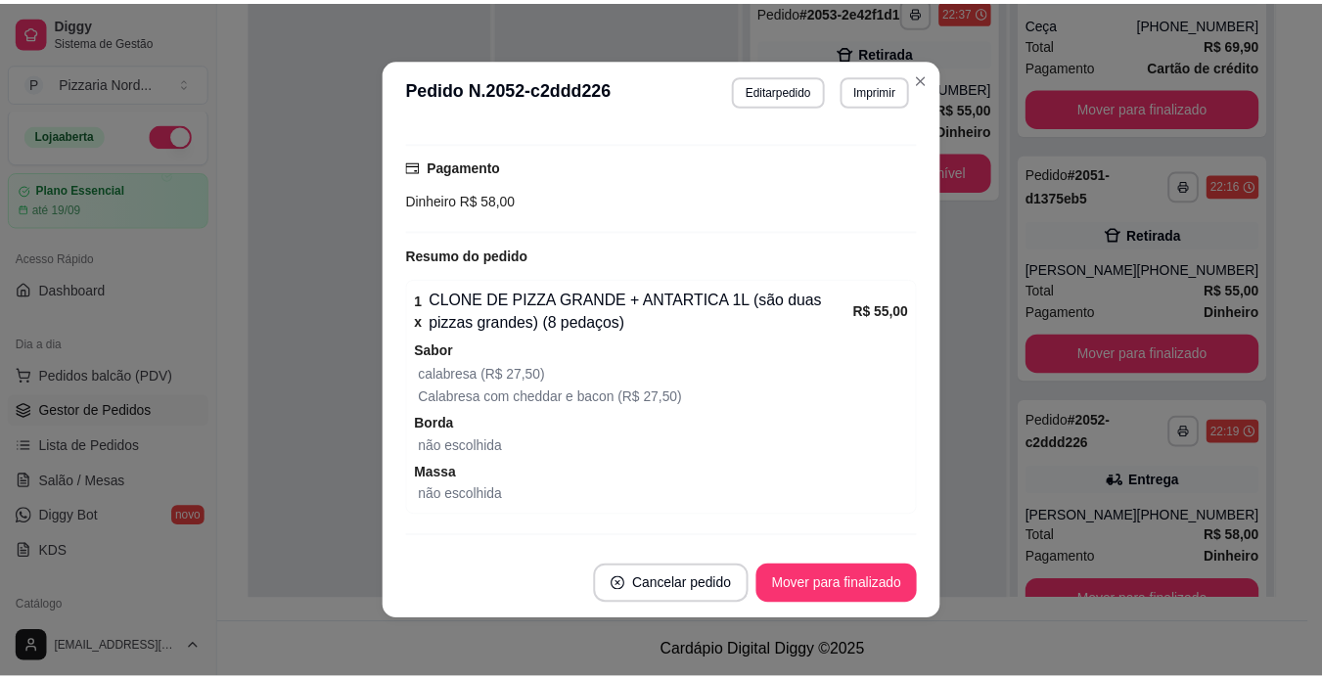
scroll to position [596, 0]
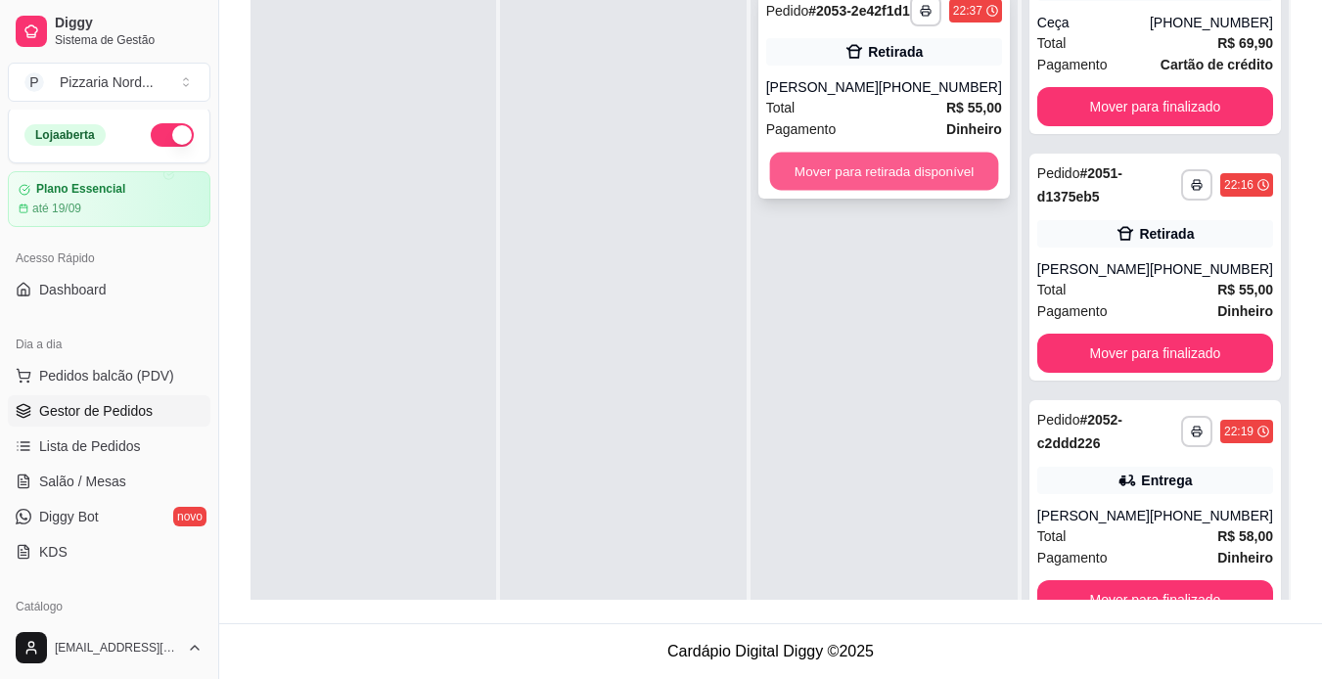
click at [882, 191] on button "Mover para retirada disponível" at bounding box center [883, 172] width 229 height 38
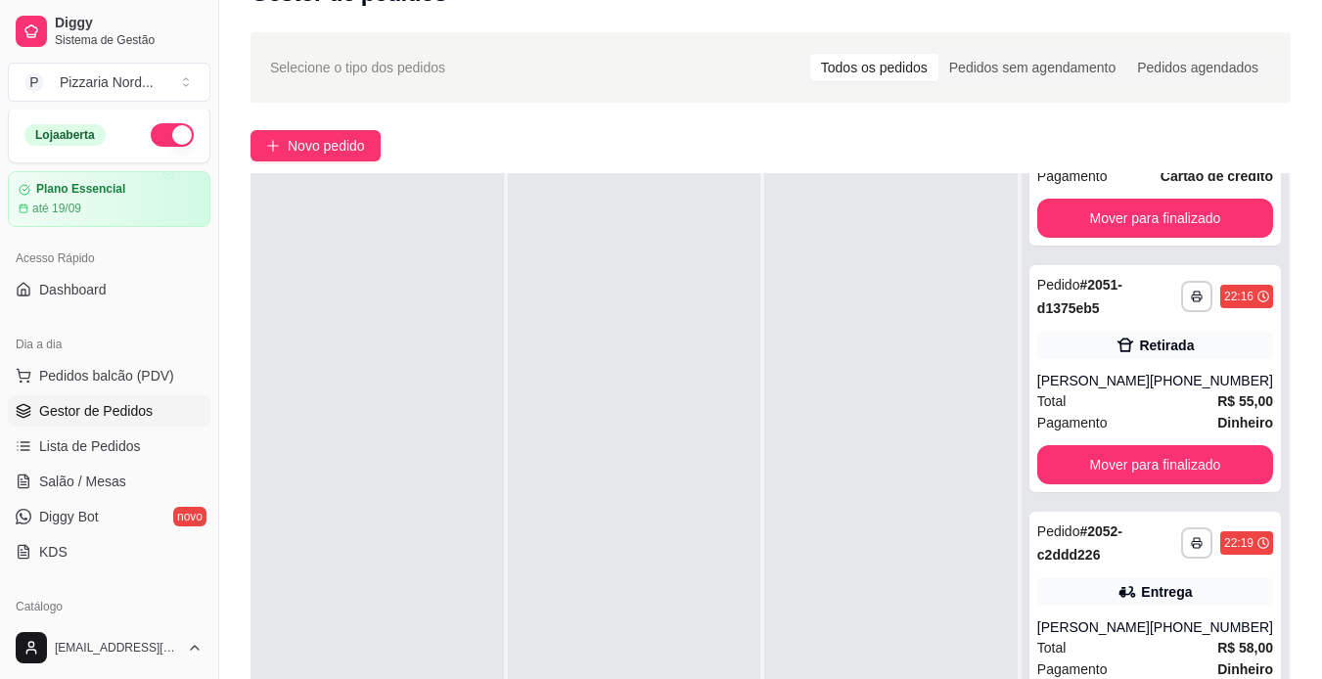
scroll to position [0, 0]
